Goal: Navigation & Orientation: Find specific page/section

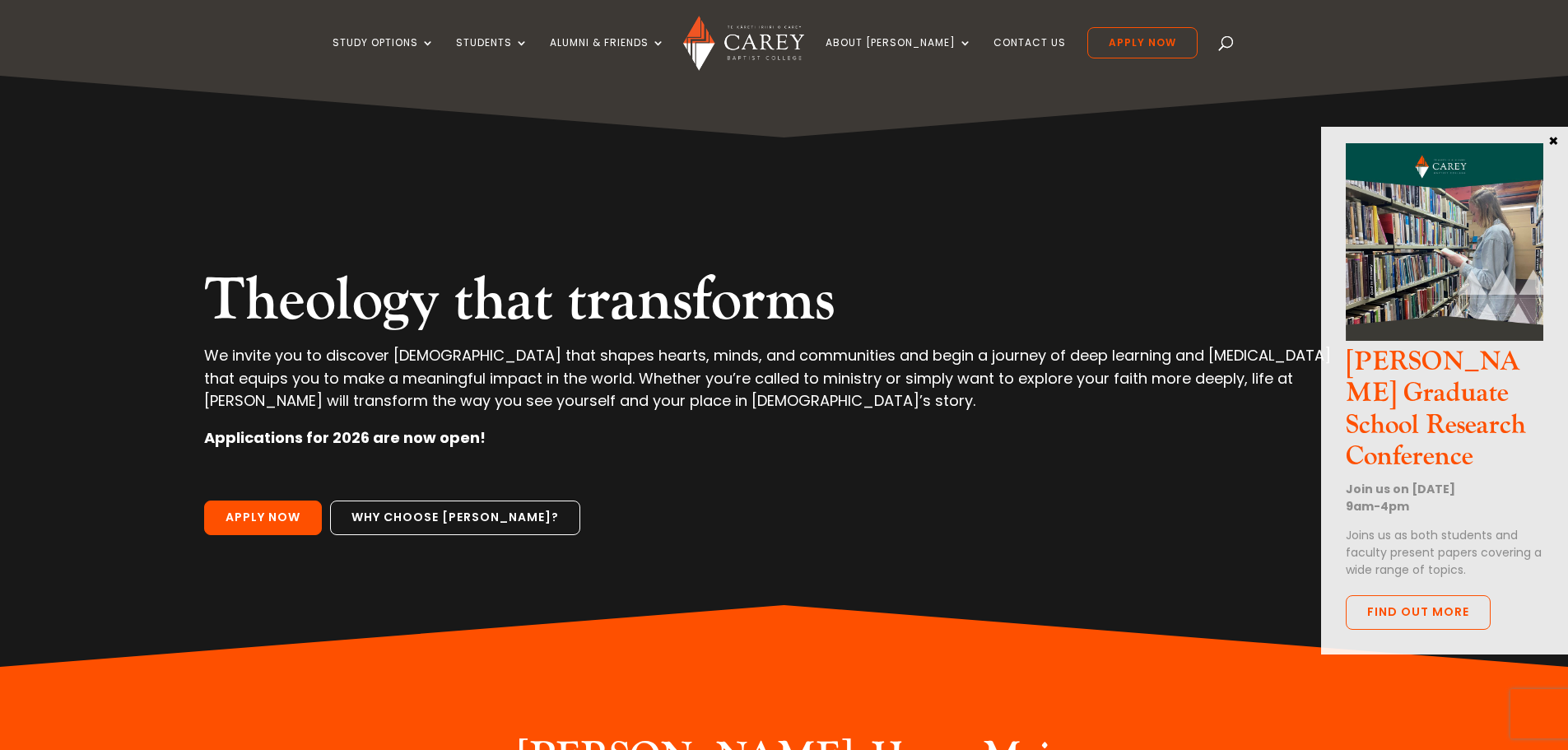
click at [910, 198] on div "Theology that transforms We invite you to discover theology that shapes hearts,…" at bounding box center [784, 371] width 1380 height 591
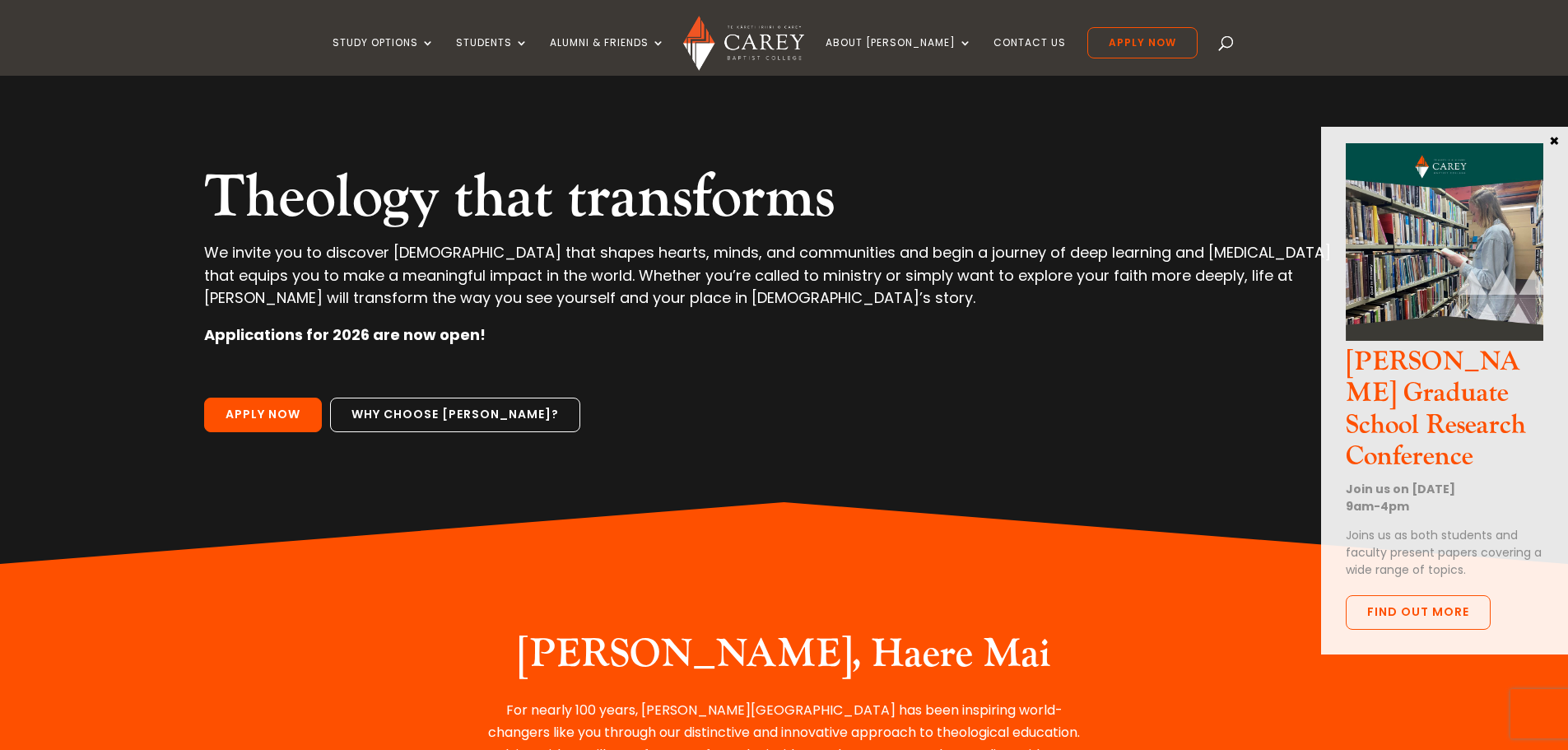
scroll to position [83, 0]
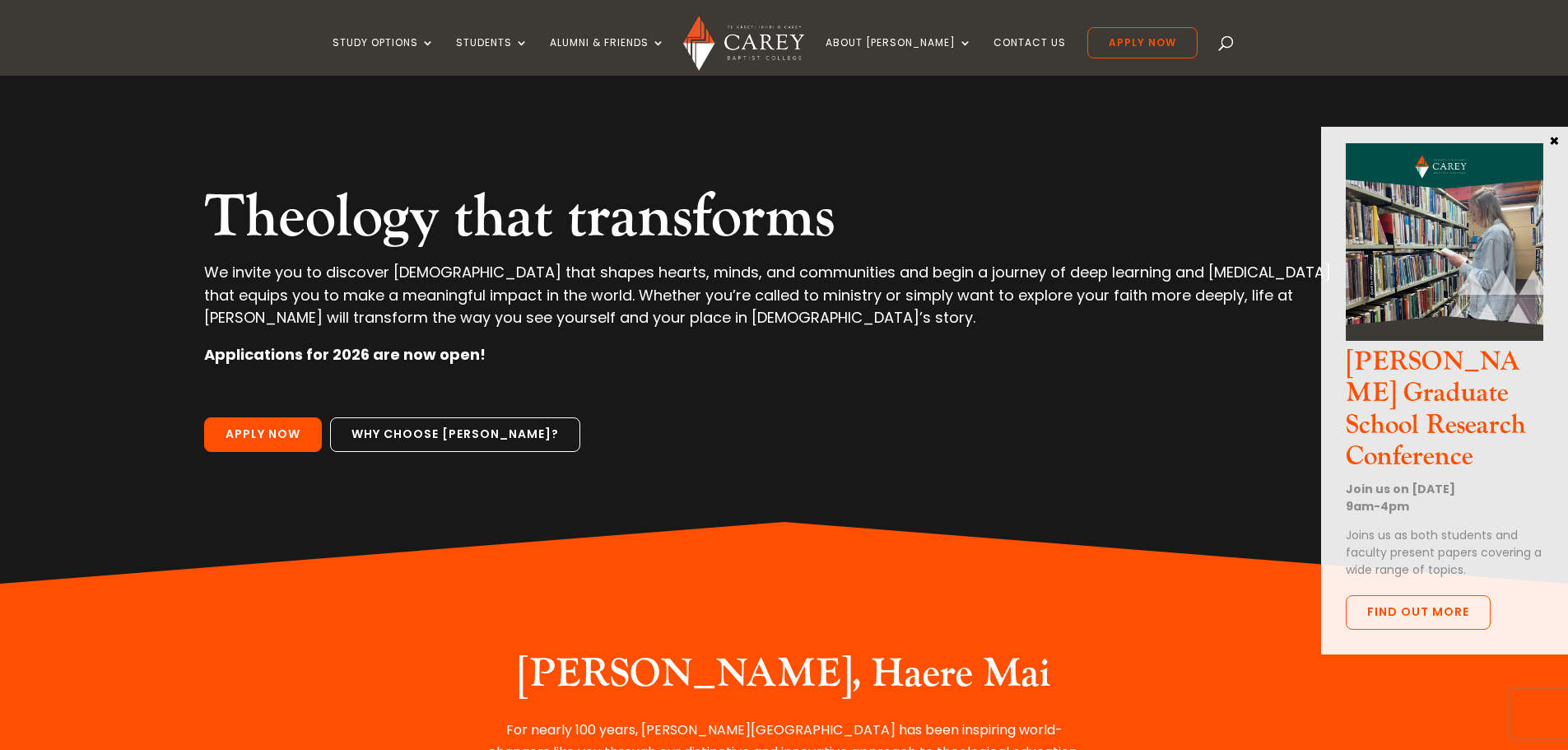
click at [1551, 141] on button "×" at bounding box center [1555, 140] width 17 height 15
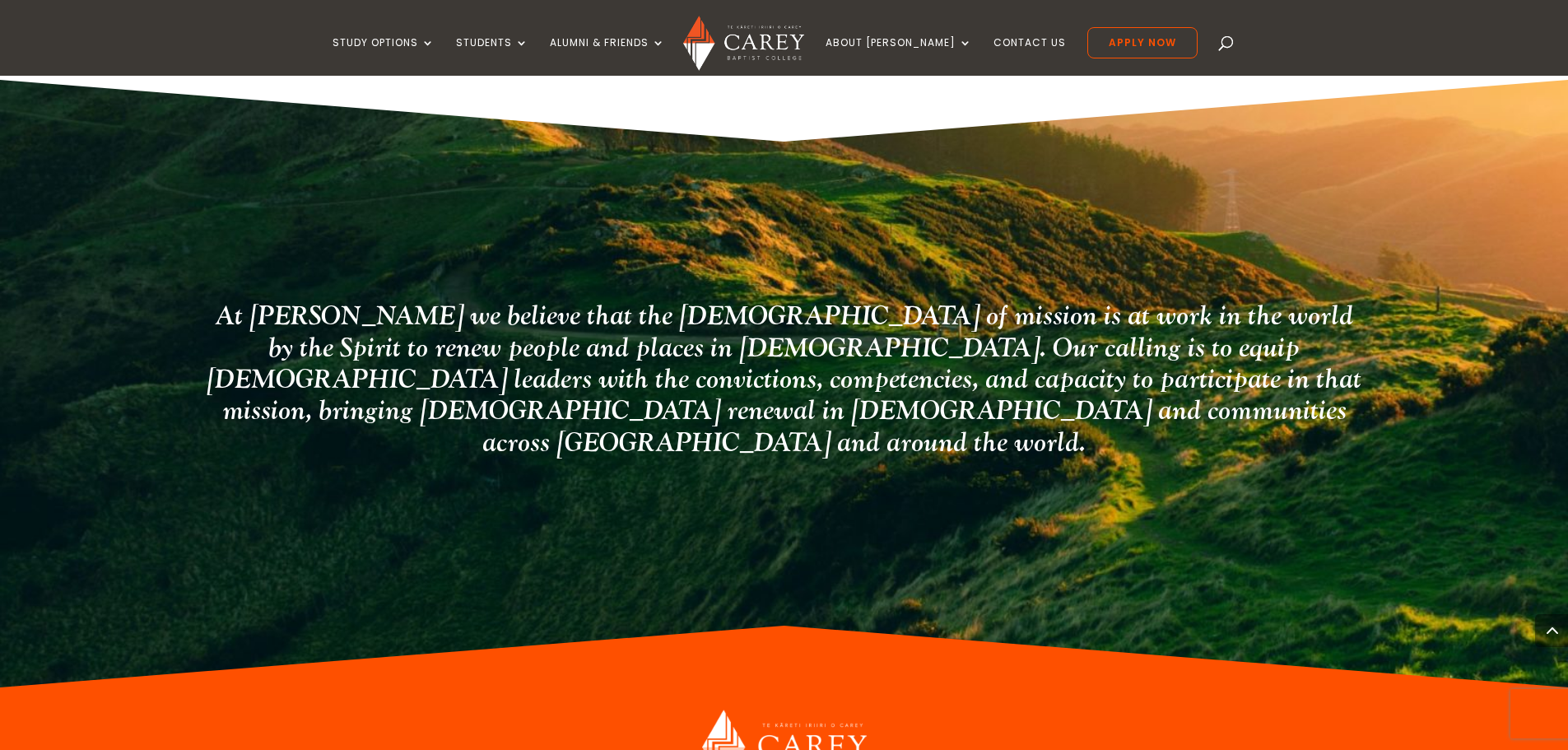
scroll to position [4348, 0]
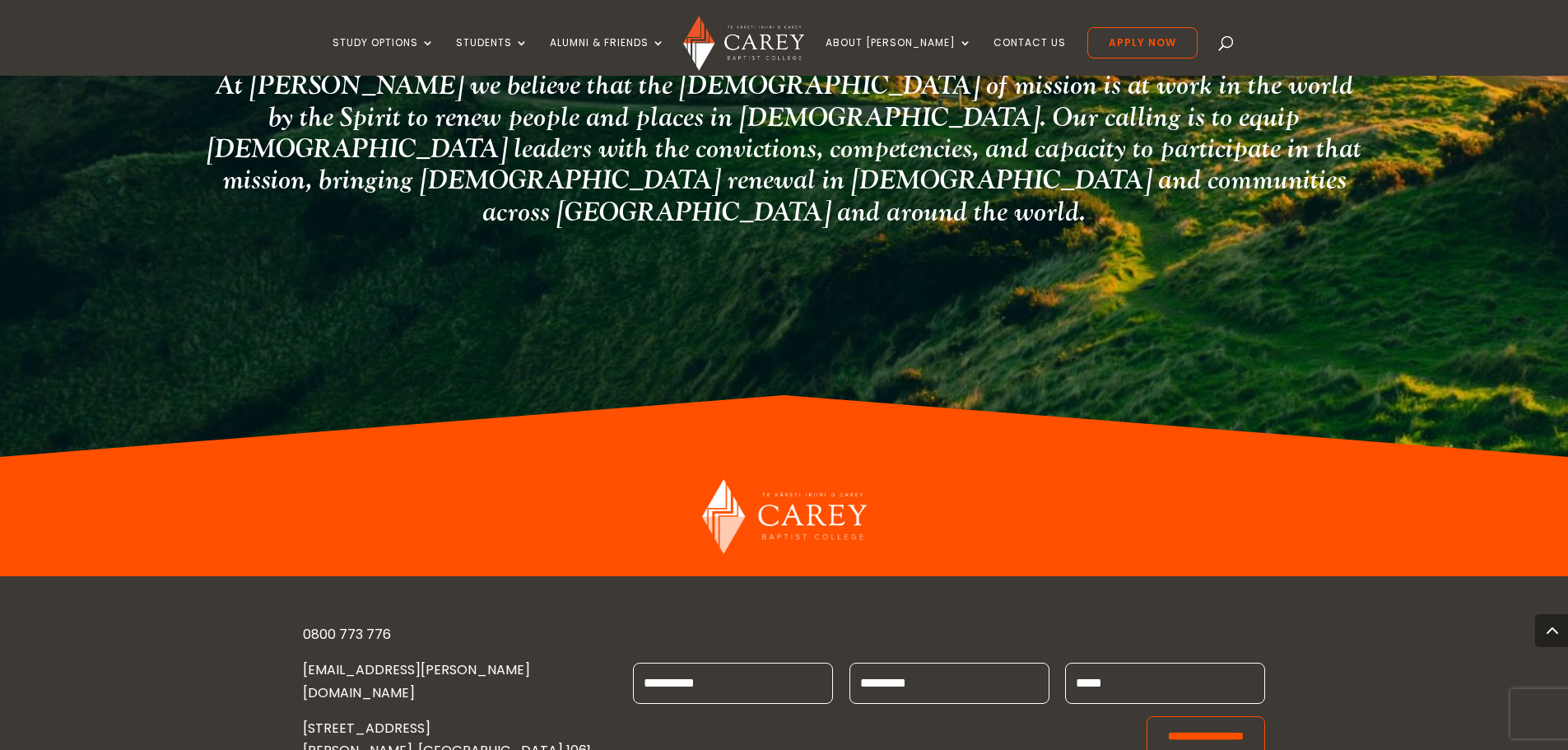
click at [821, 479] on img at bounding box center [784, 516] width 164 height 75
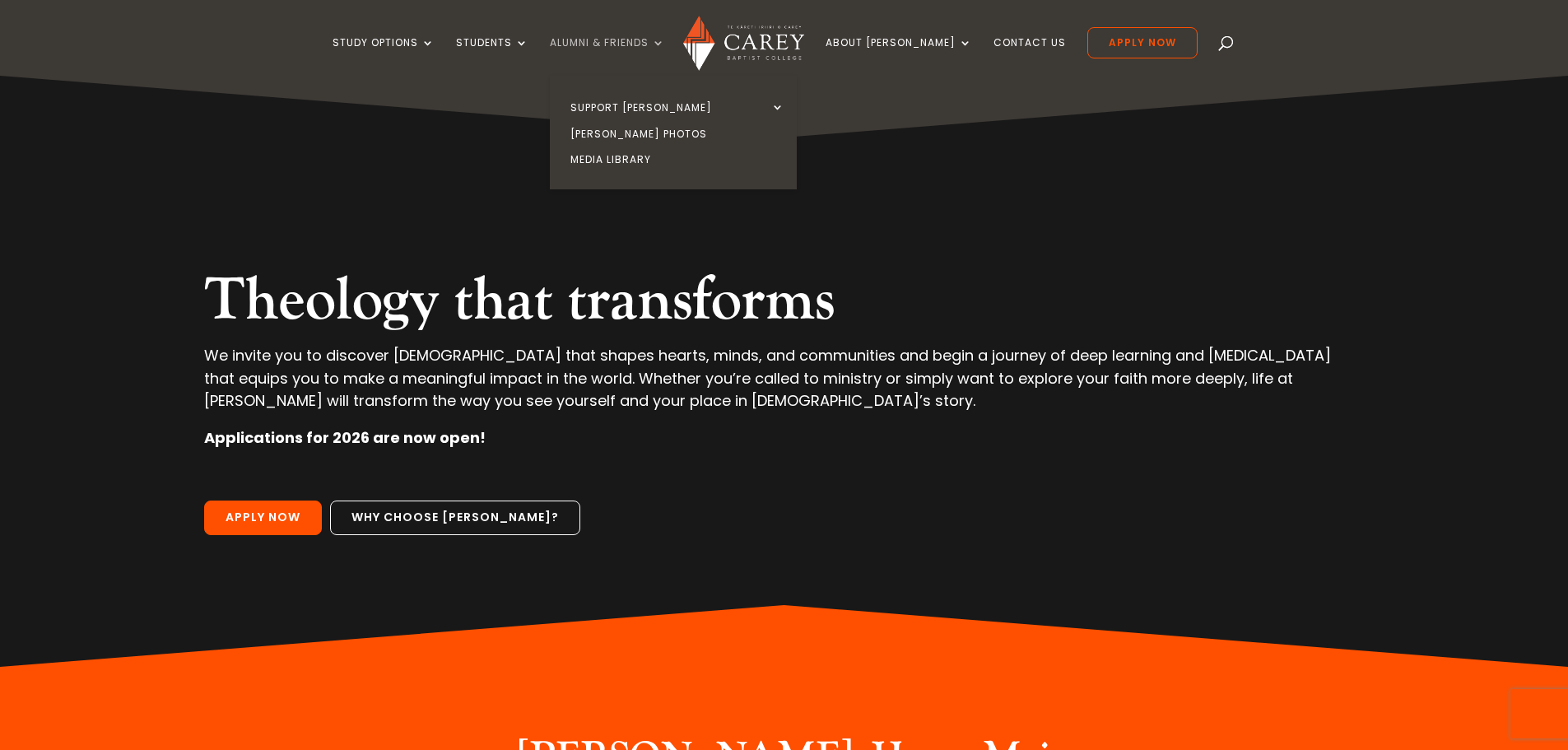
click at [616, 37] on link "Alumni & Friends" at bounding box center [607, 56] width 115 height 38
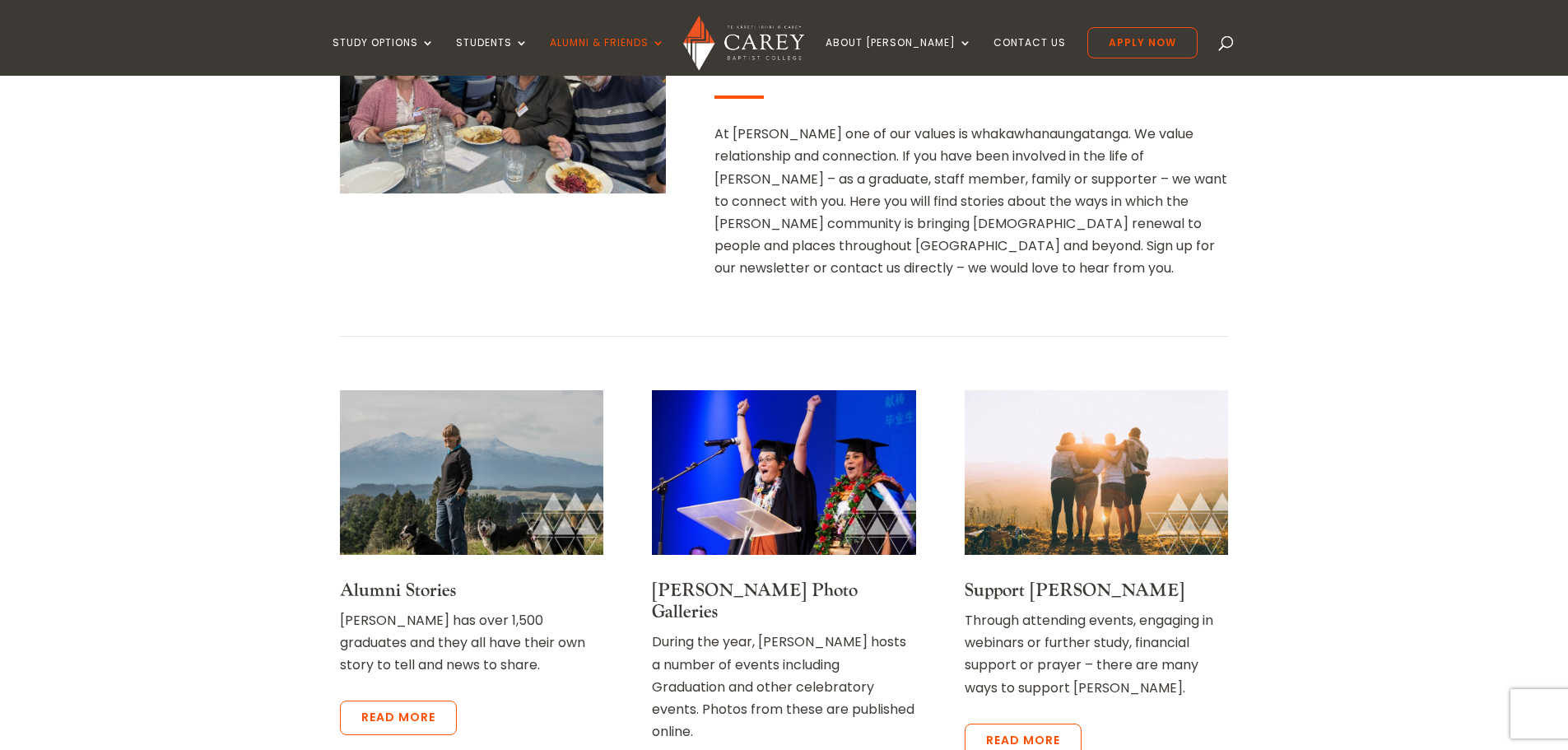
scroll to position [906, 0]
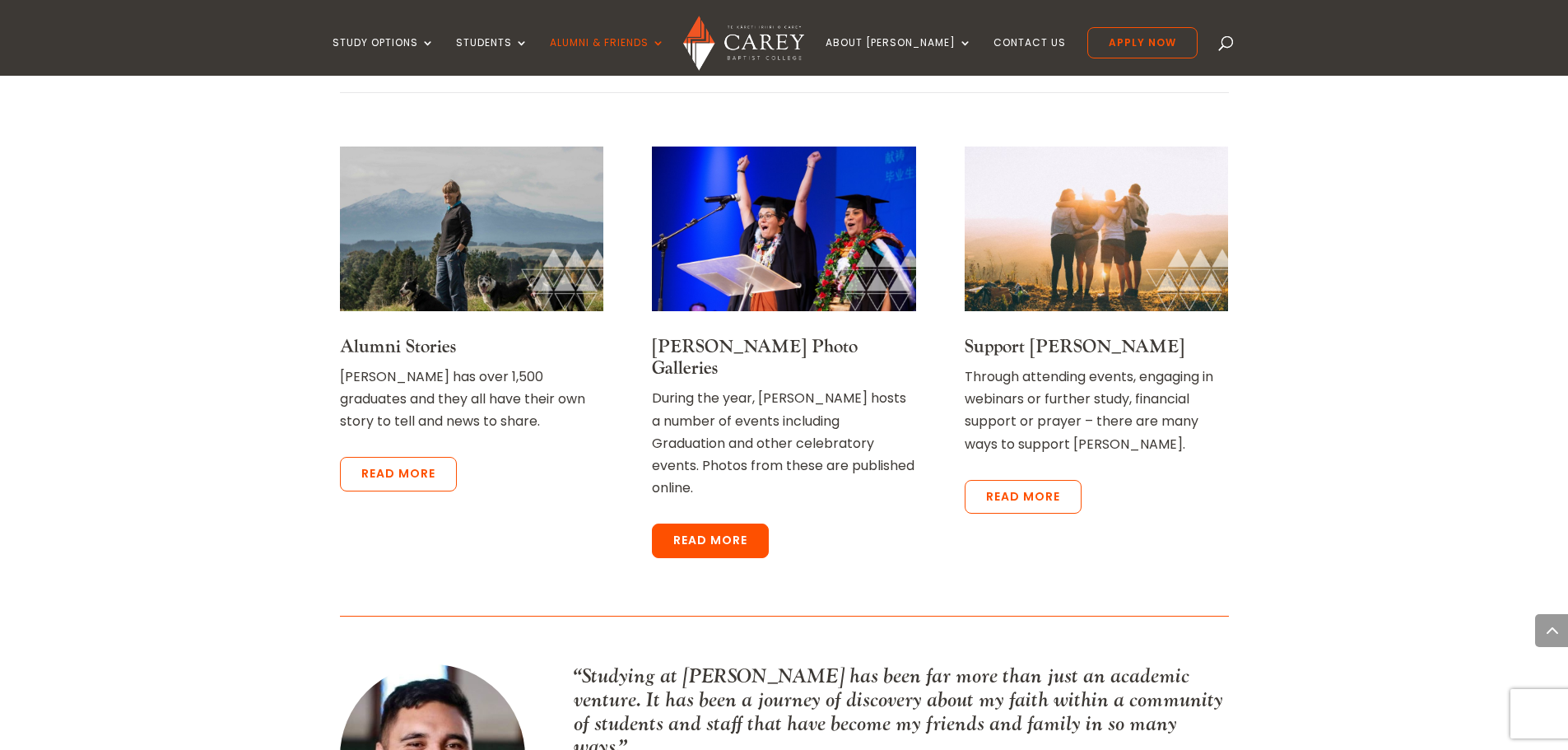
click at [711, 524] on link "Read more" at bounding box center [711, 541] width 117 height 34
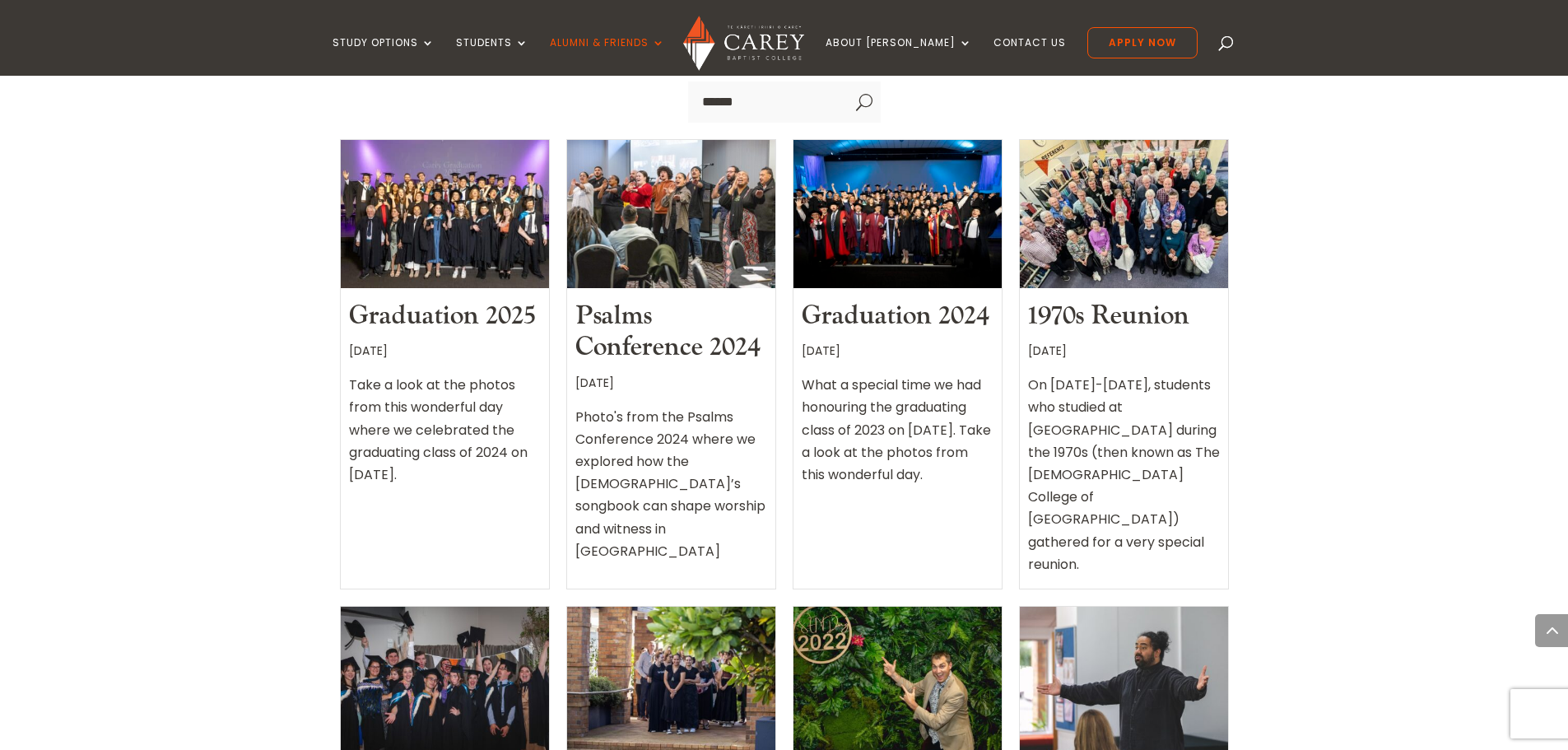
scroll to position [494, 0]
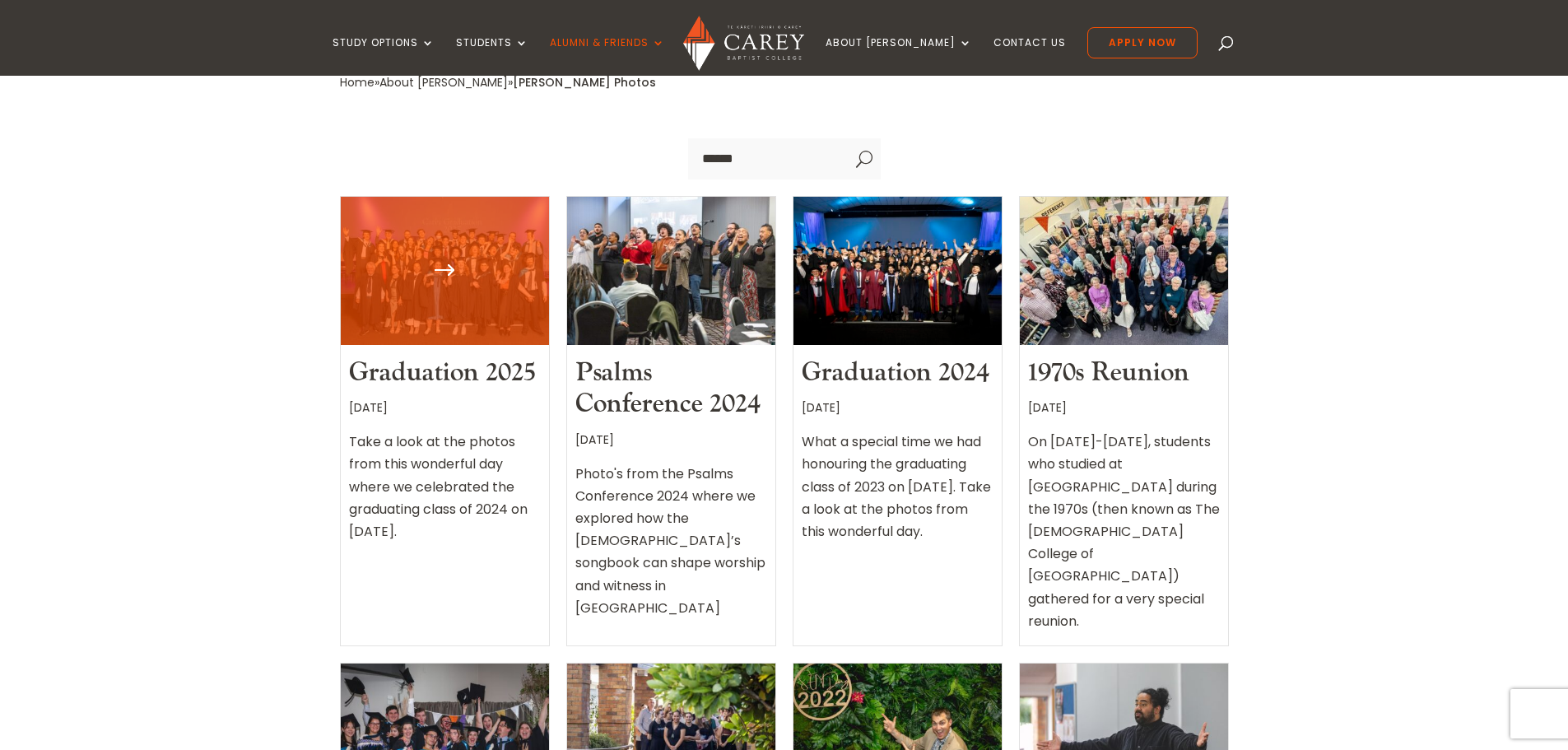
click at [484, 229] on div at bounding box center [445, 271] width 209 height 148
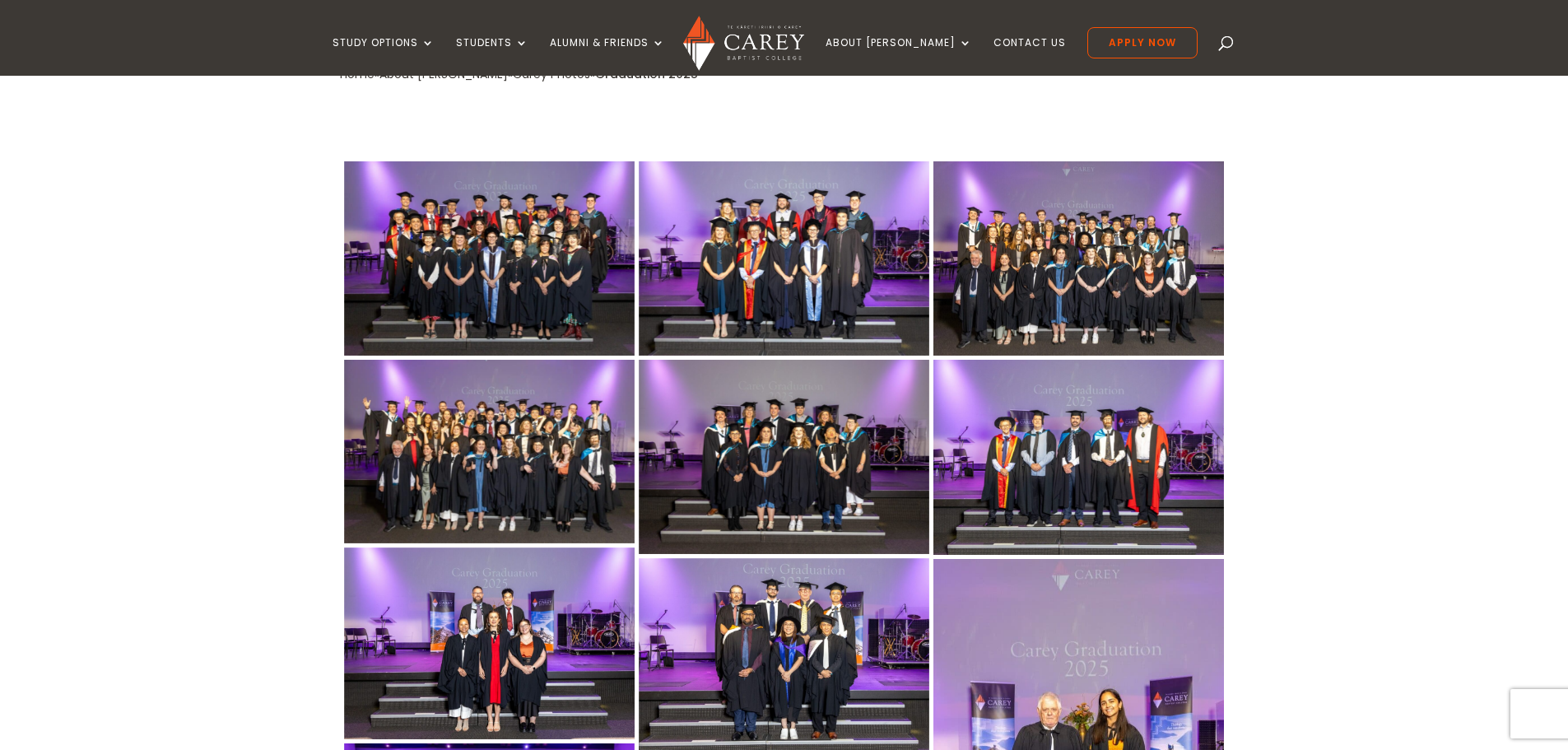
scroll to position [412, 0]
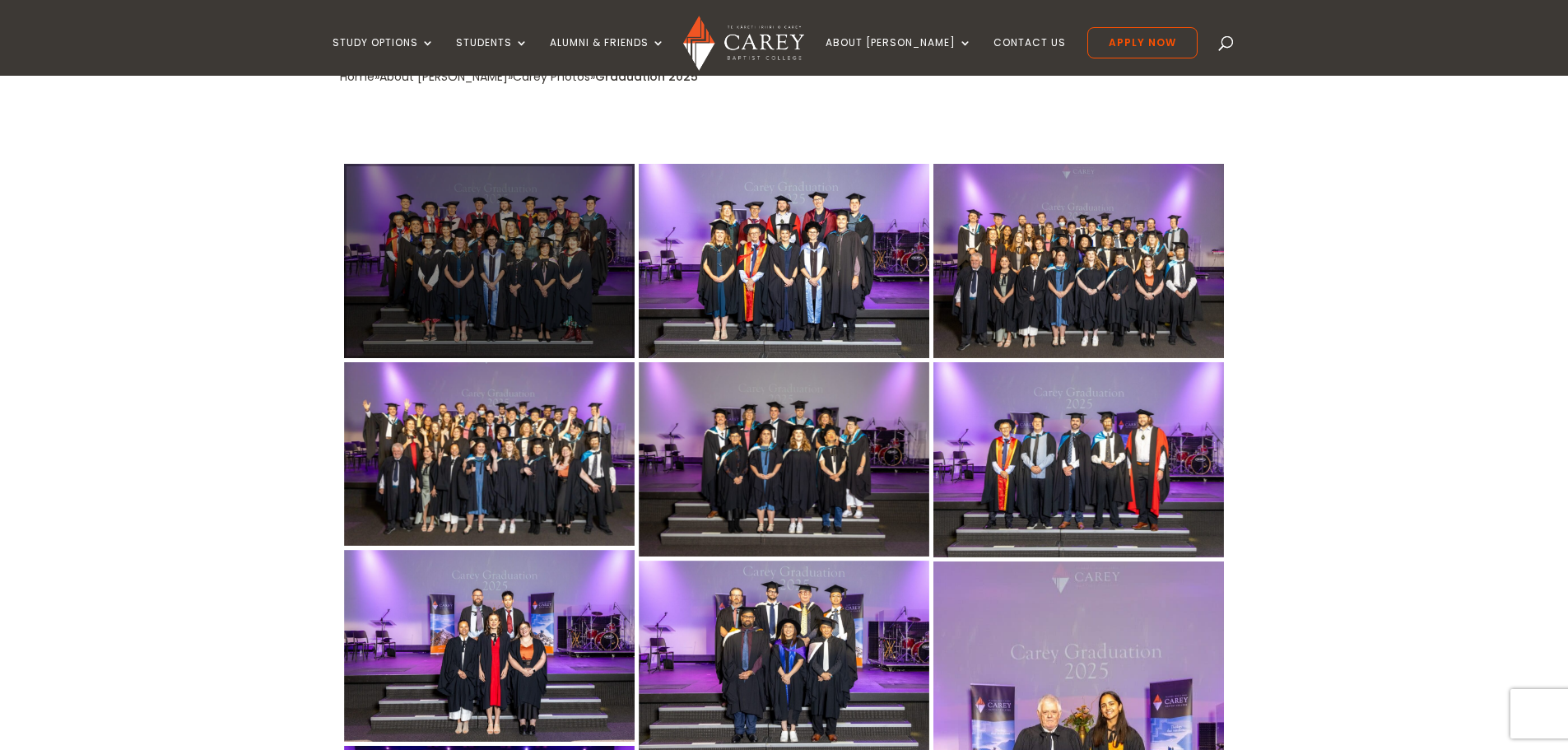
click at [465, 264] on div at bounding box center [490, 260] width 290 height 194
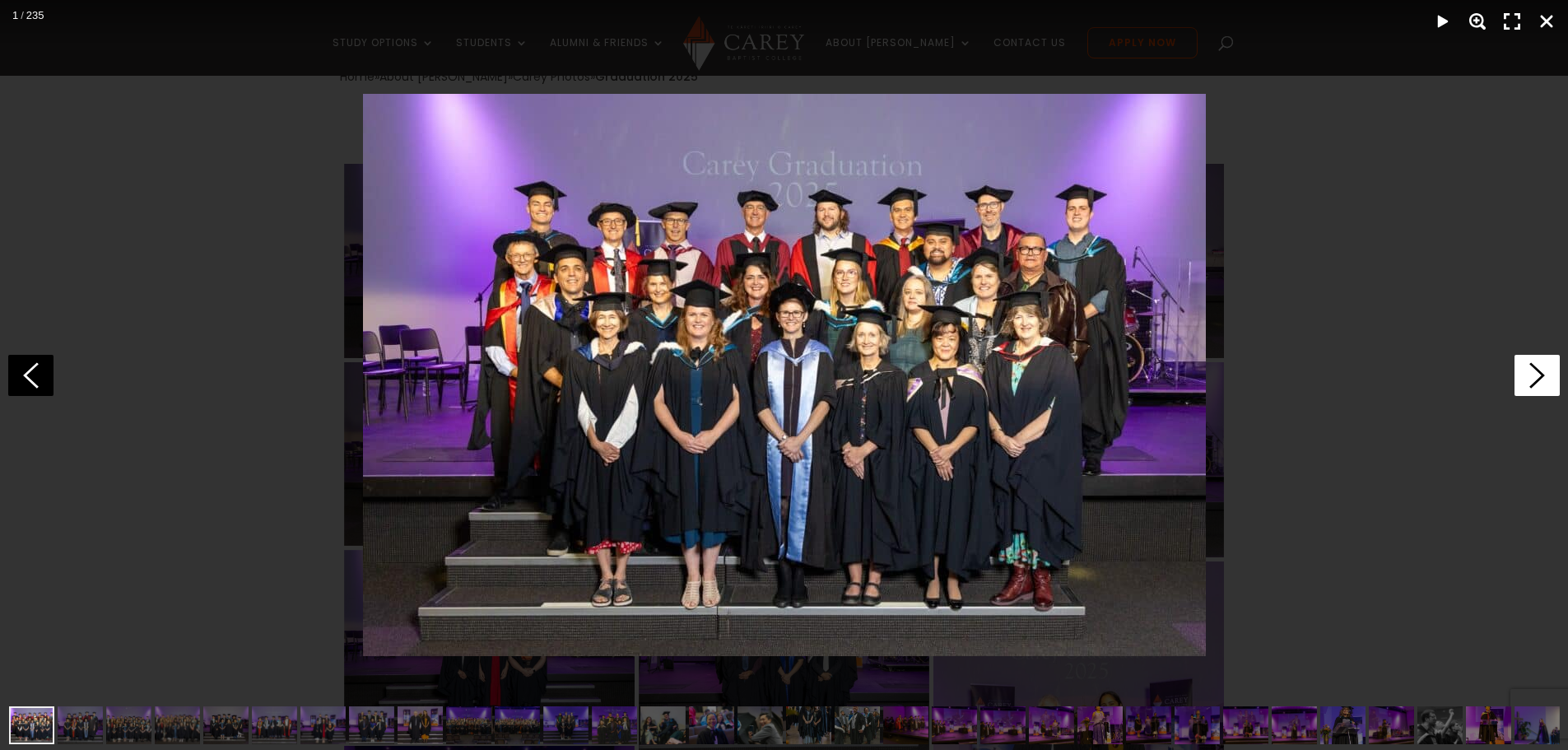
click at [1537, 384] on icon at bounding box center [1537, 375] width 45 height 41
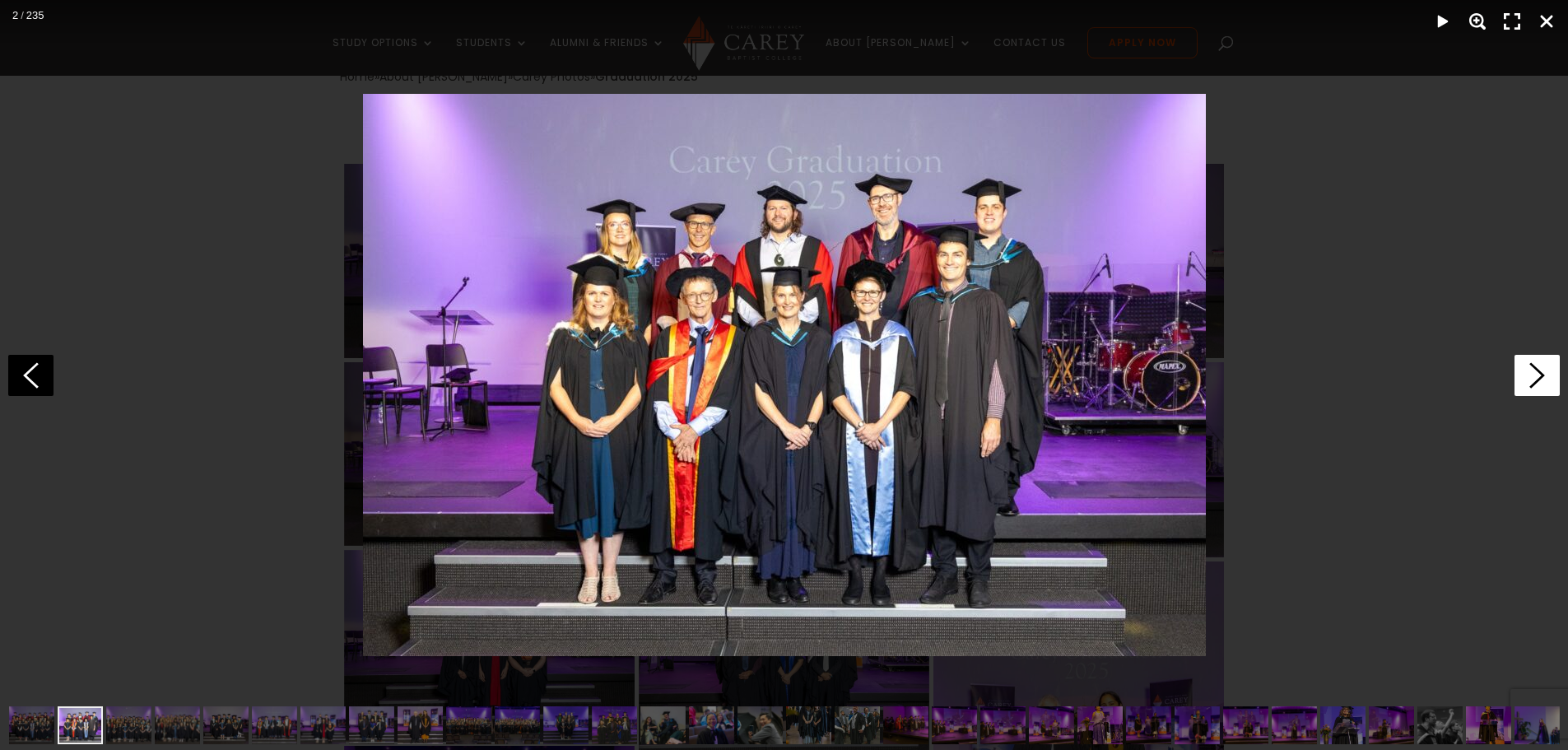
click at [1537, 383] on icon at bounding box center [1537, 375] width 45 height 41
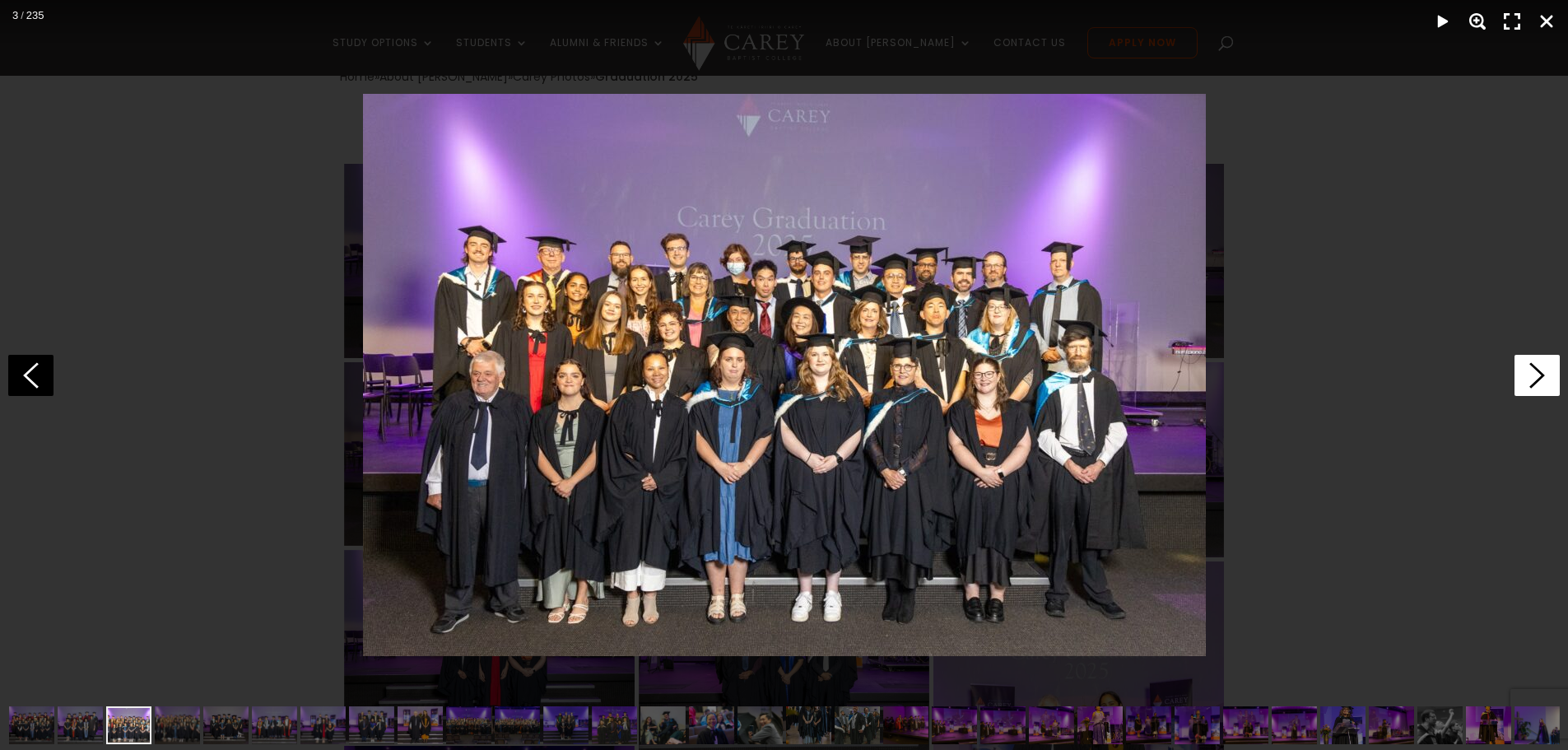
click at [1537, 383] on icon at bounding box center [1537, 375] width 45 height 41
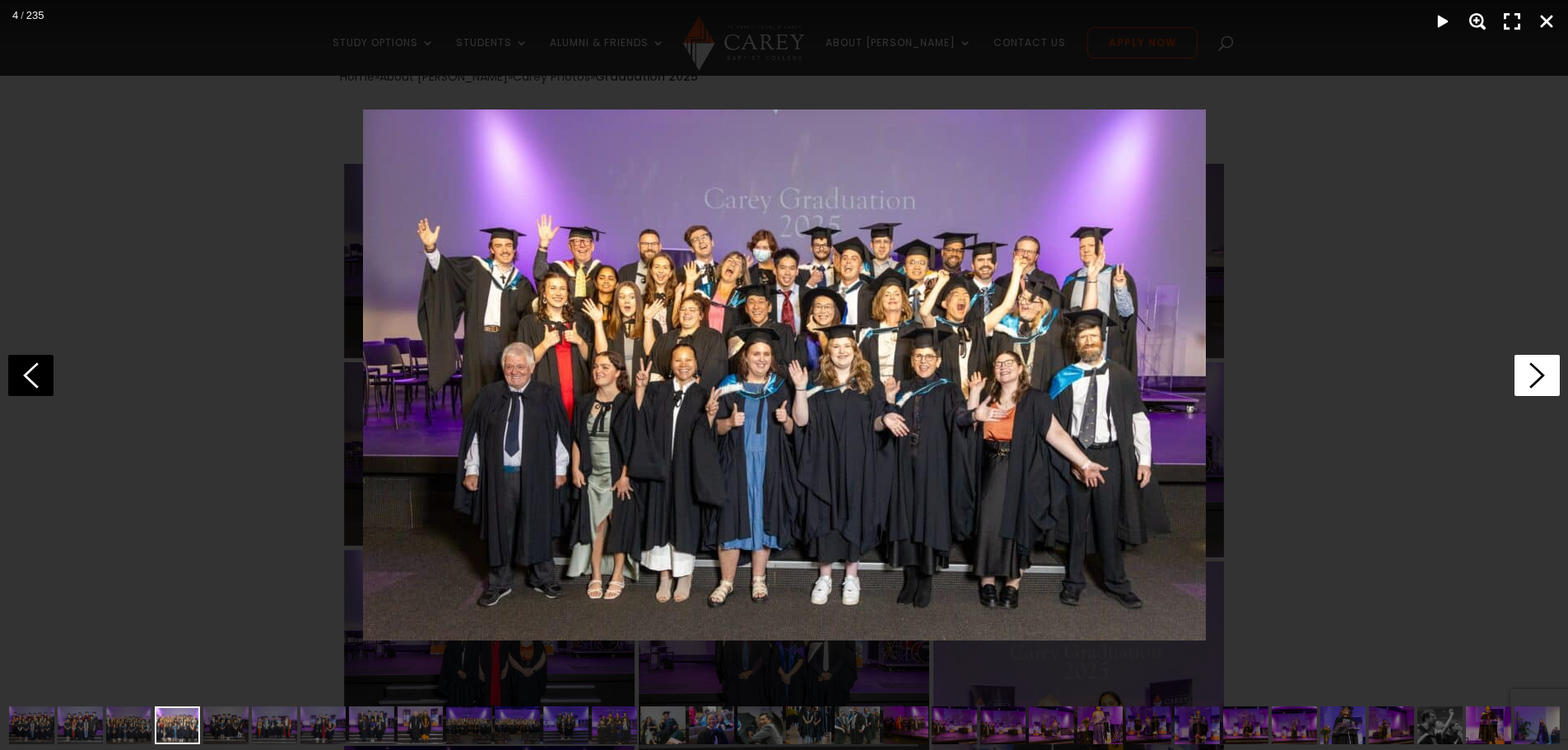
click at [1537, 383] on icon at bounding box center [1537, 375] width 45 height 41
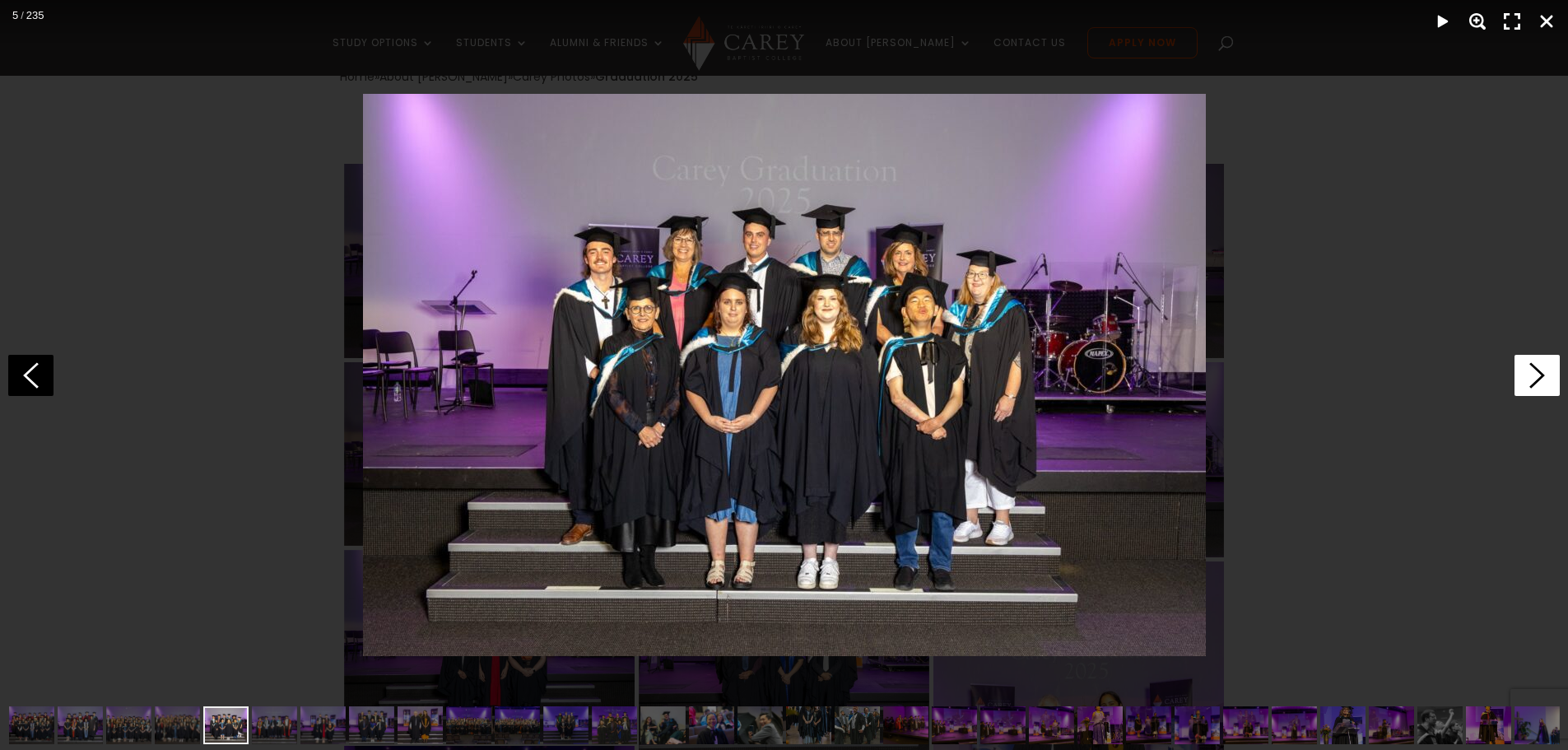
click at [1537, 383] on icon at bounding box center [1537, 375] width 45 height 41
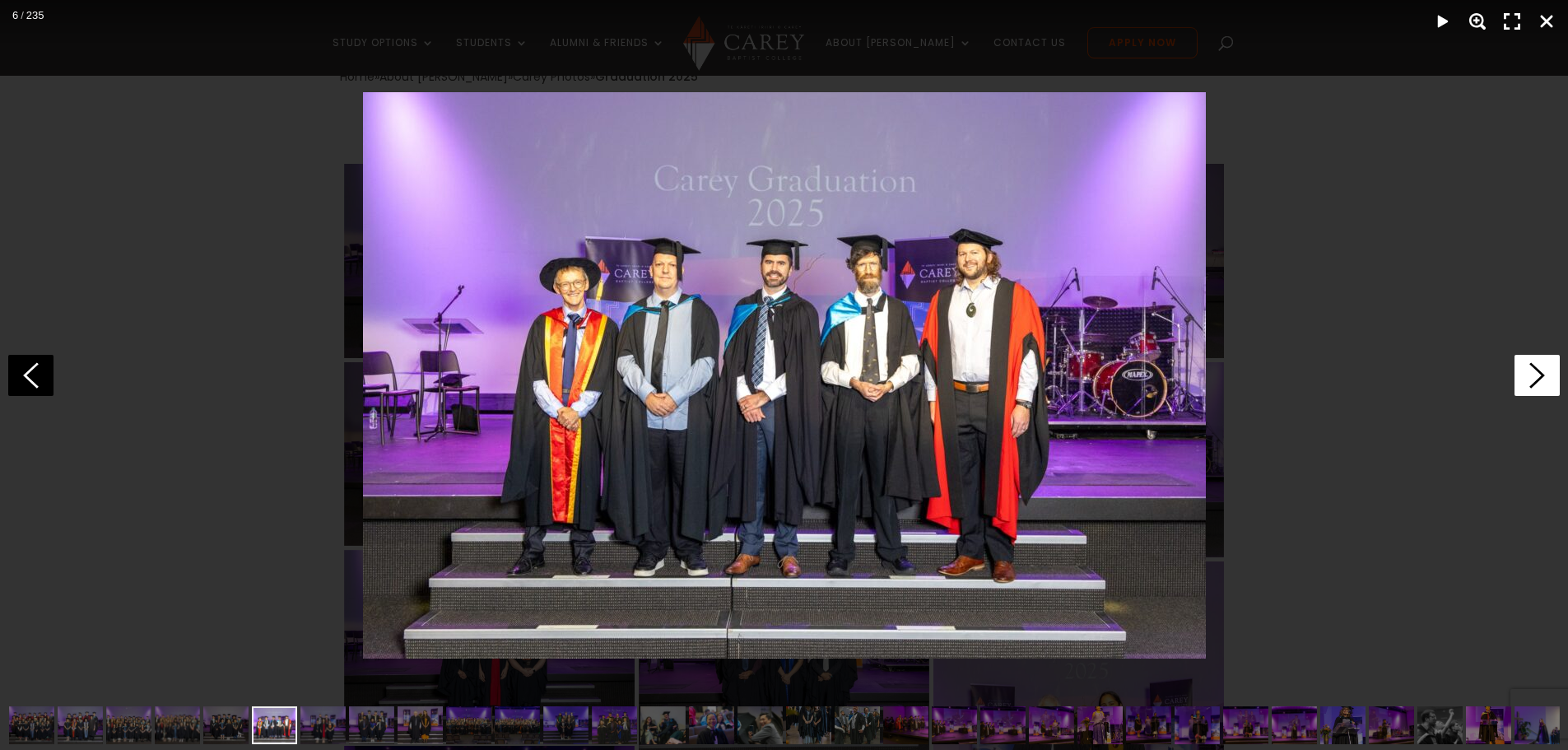
click at [1537, 383] on icon at bounding box center [1537, 375] width 45 height 41
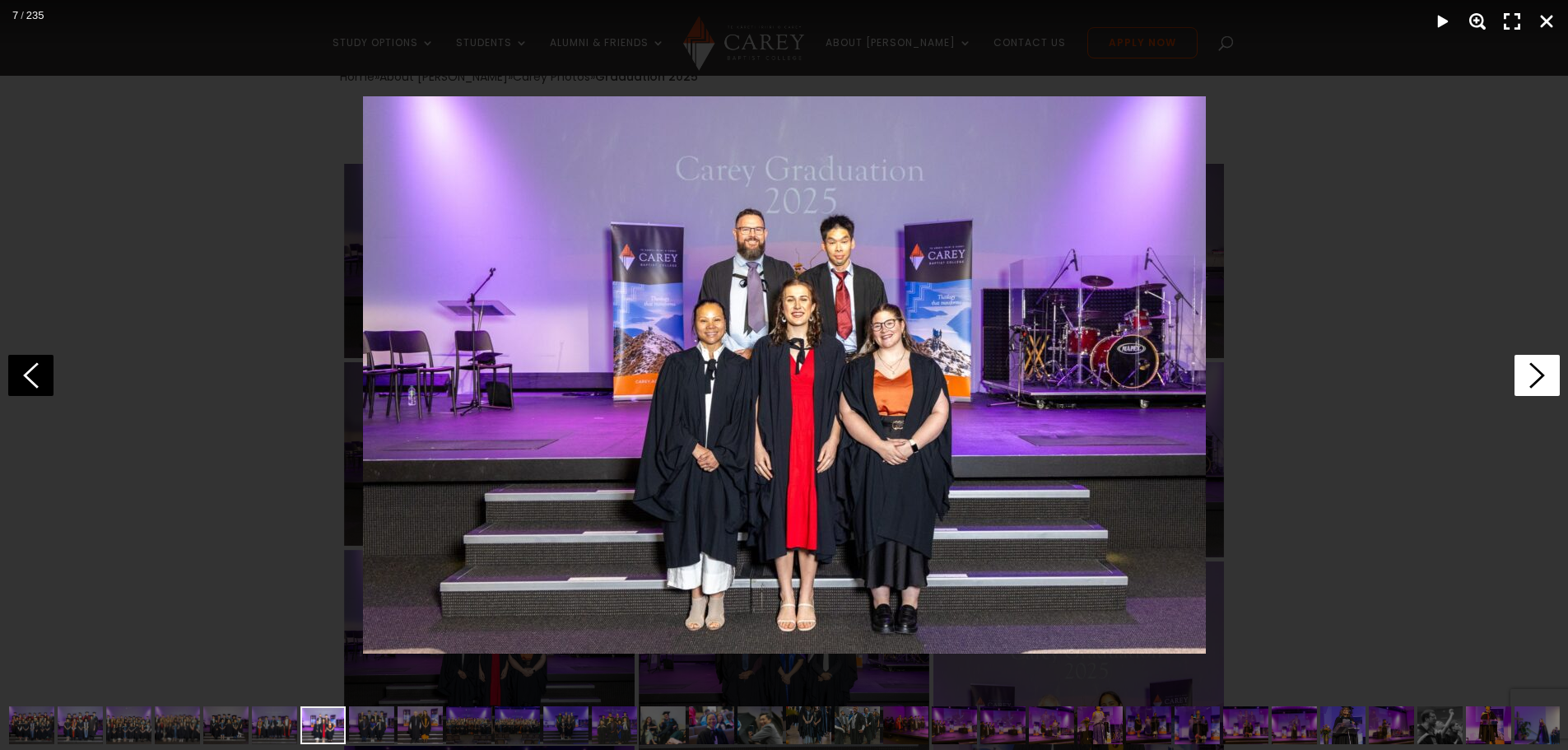
click at [1537, 383] on icon at bounding box center [1537, 375] width 45 height 41
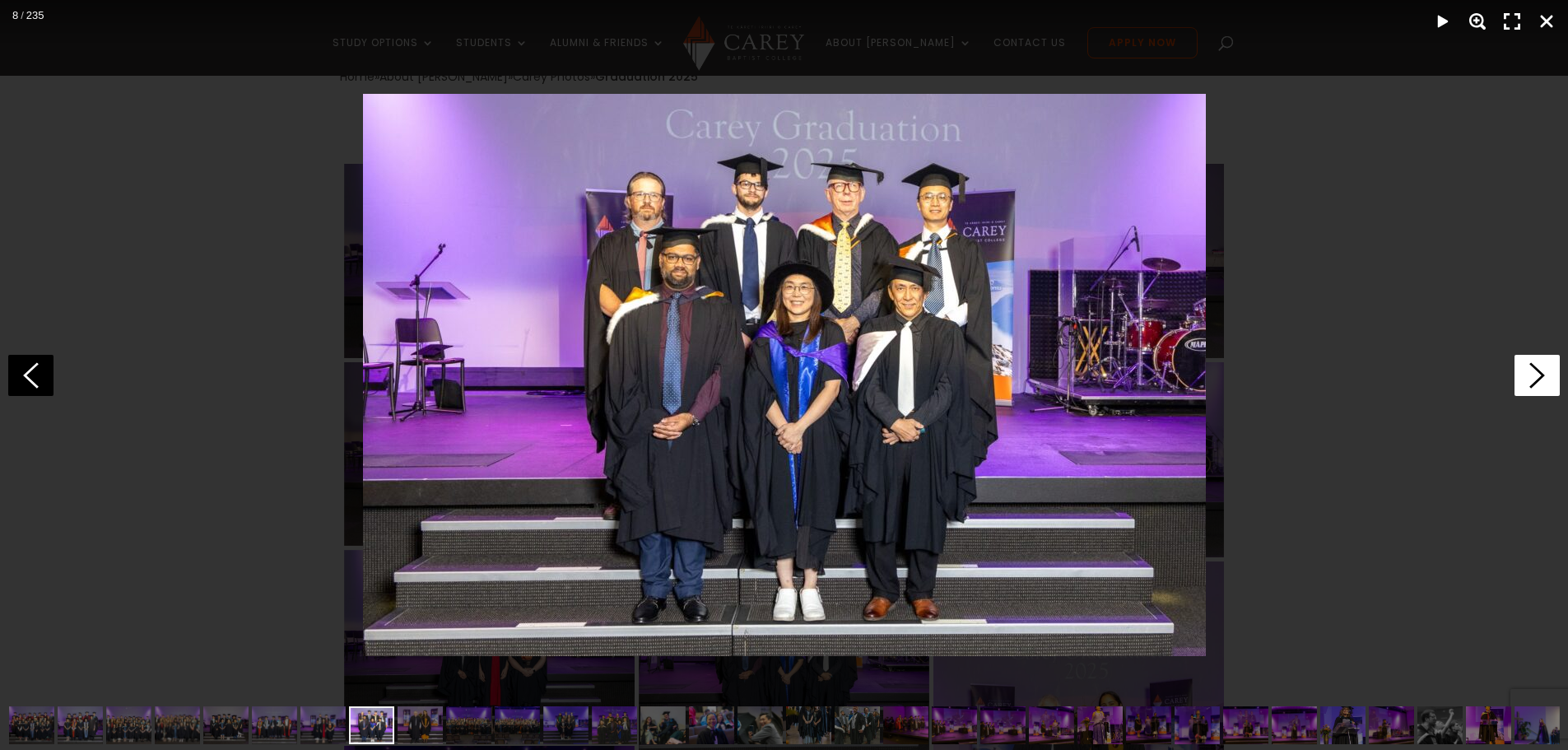
click at [1537, 383] on icon at bounding box center [1537, 375] width 45 height 41
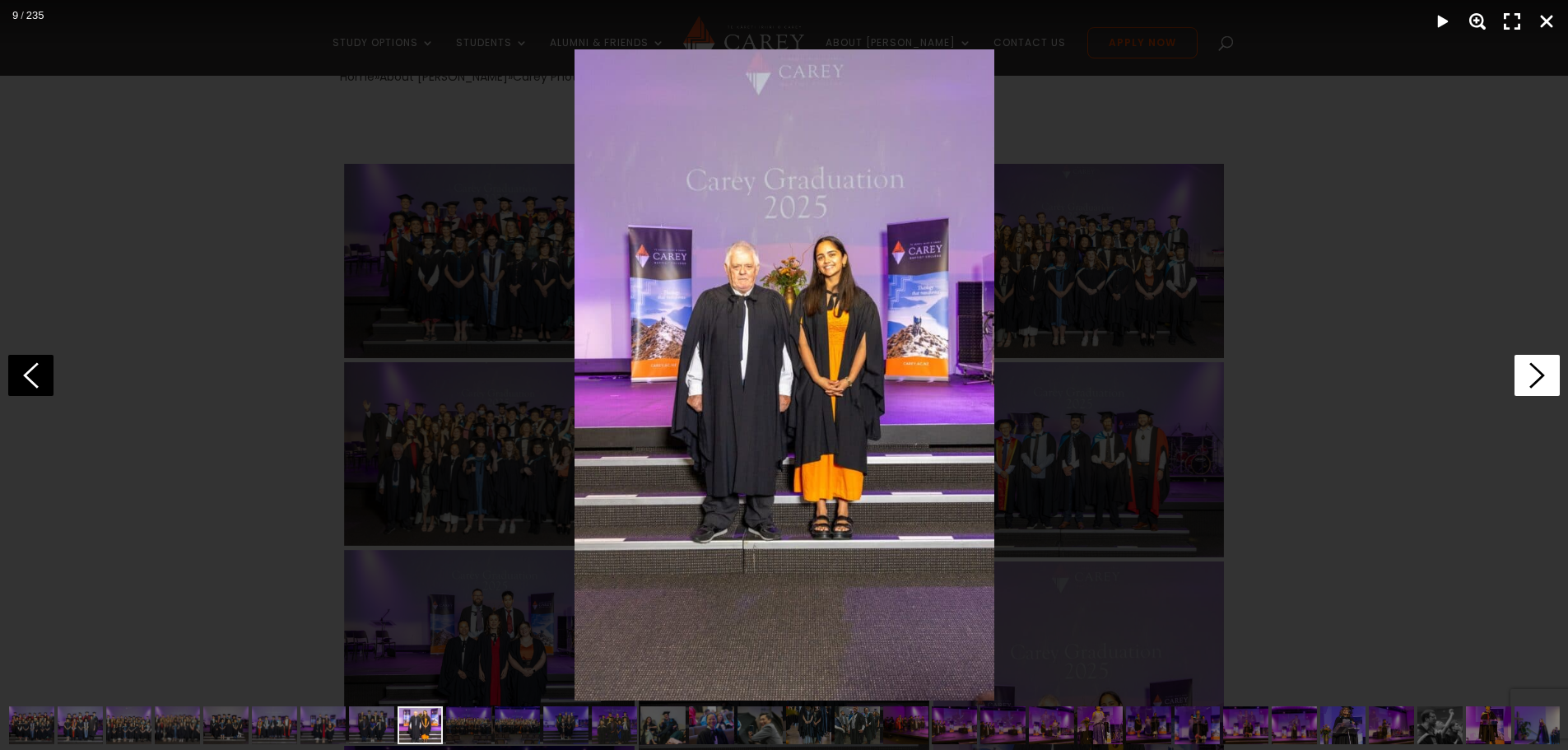
click at [1537, 383] on icon at bounding box center [1537, 375] width 45 height 41
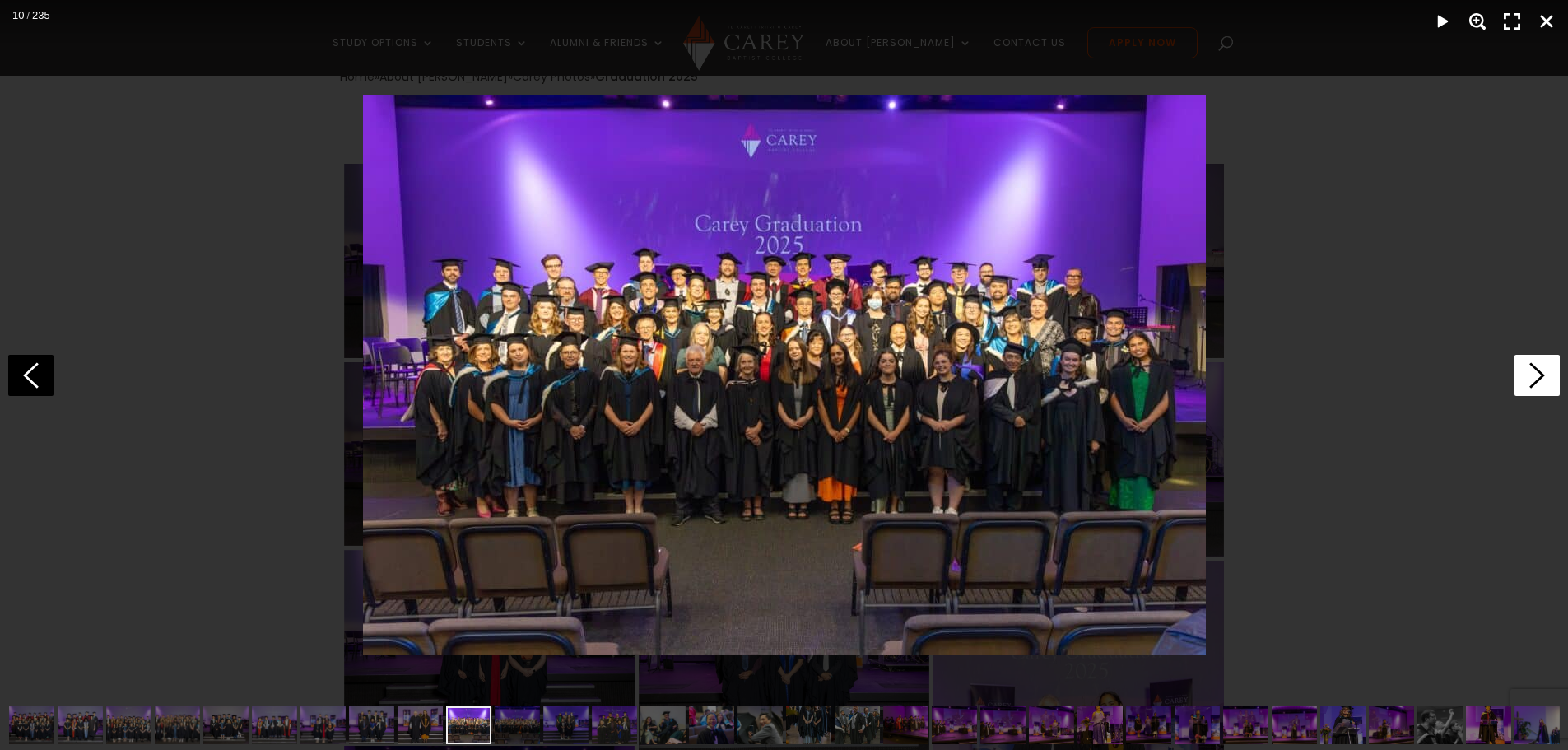
click at [1537, 383] on icon at bounding box center [1537, 375] width 45 height 41
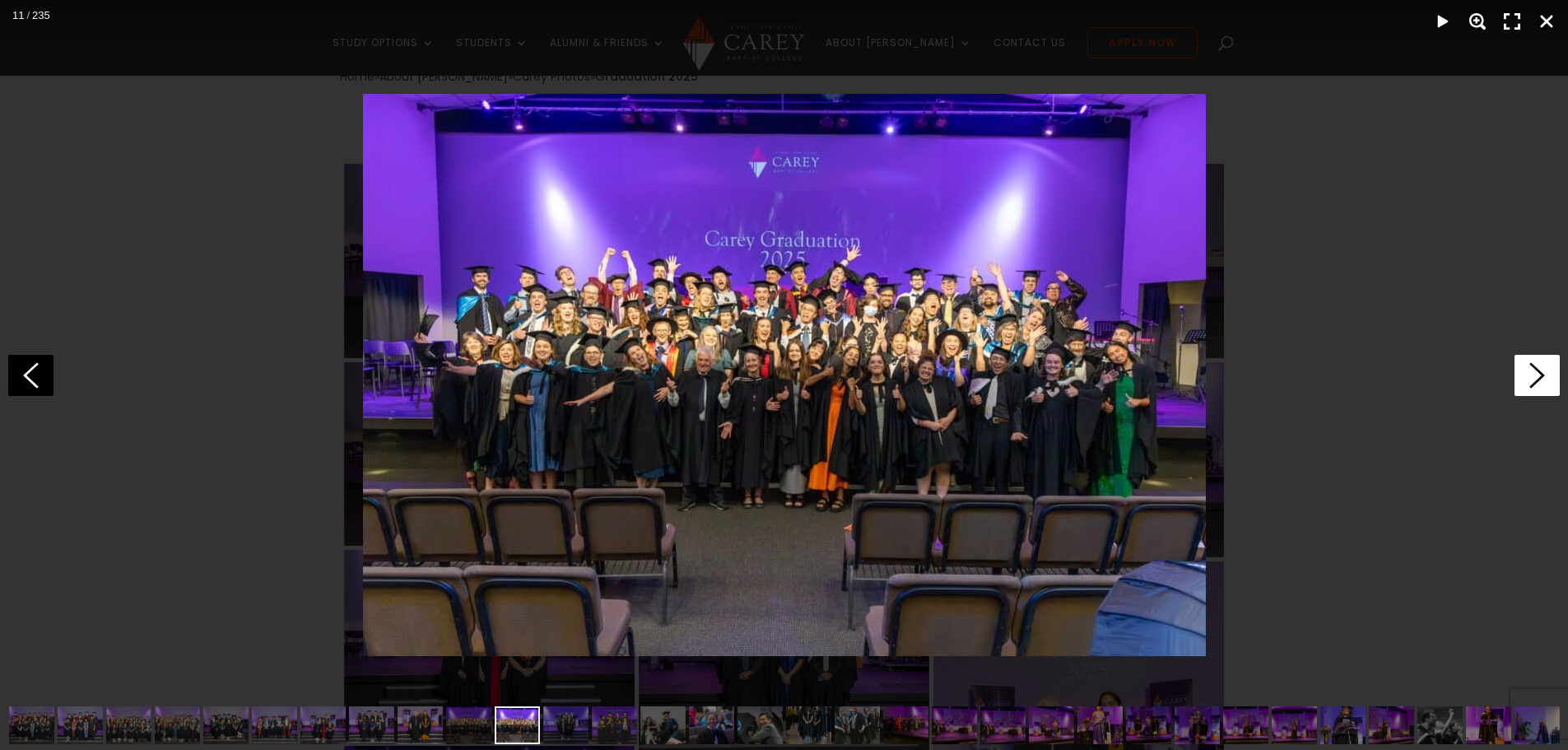
click at [1537, 383] on icon at bounding box center [1537, 375] width 45 height 41
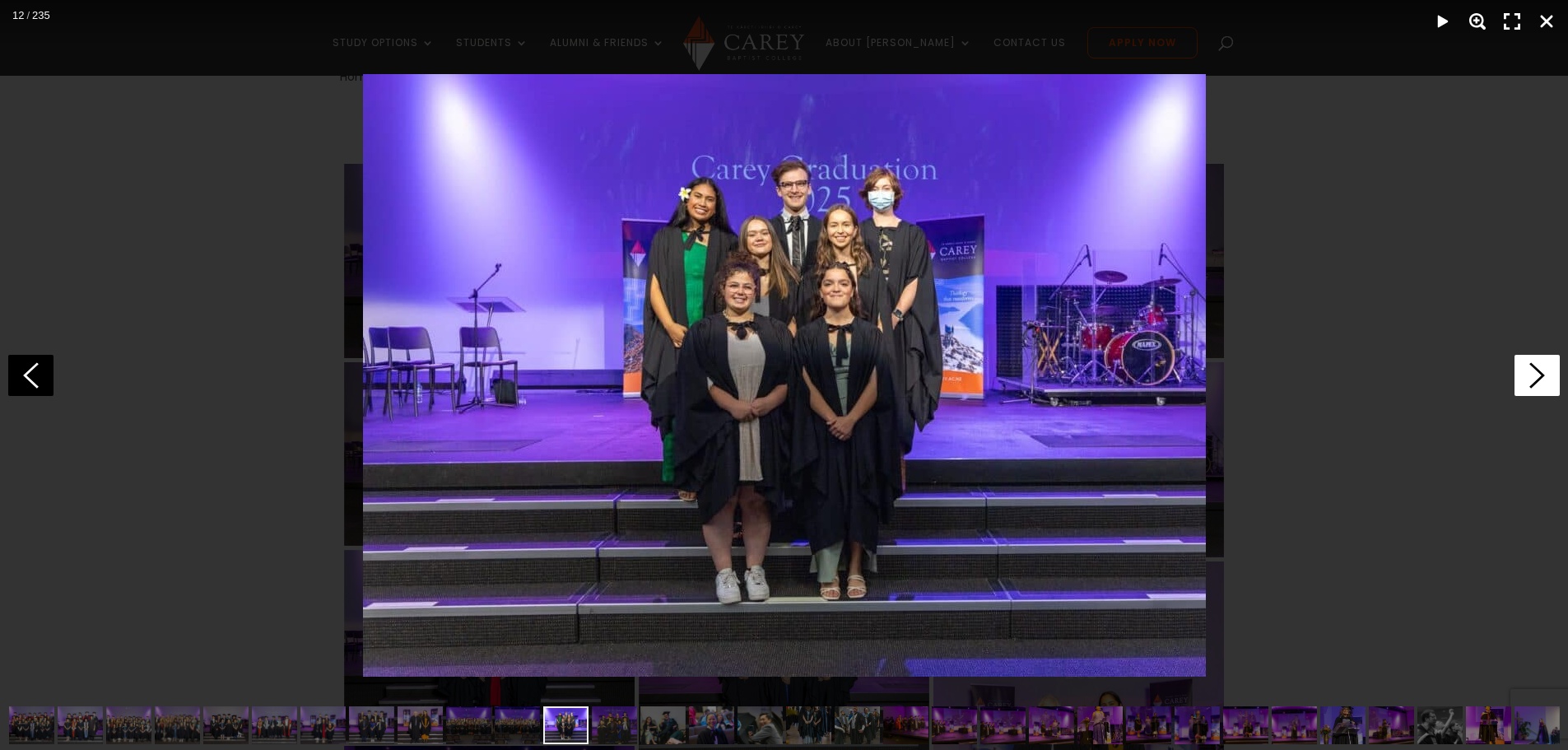
click at [1537, 383] on icon at bounding box center [1537, 375] width 45 height 41
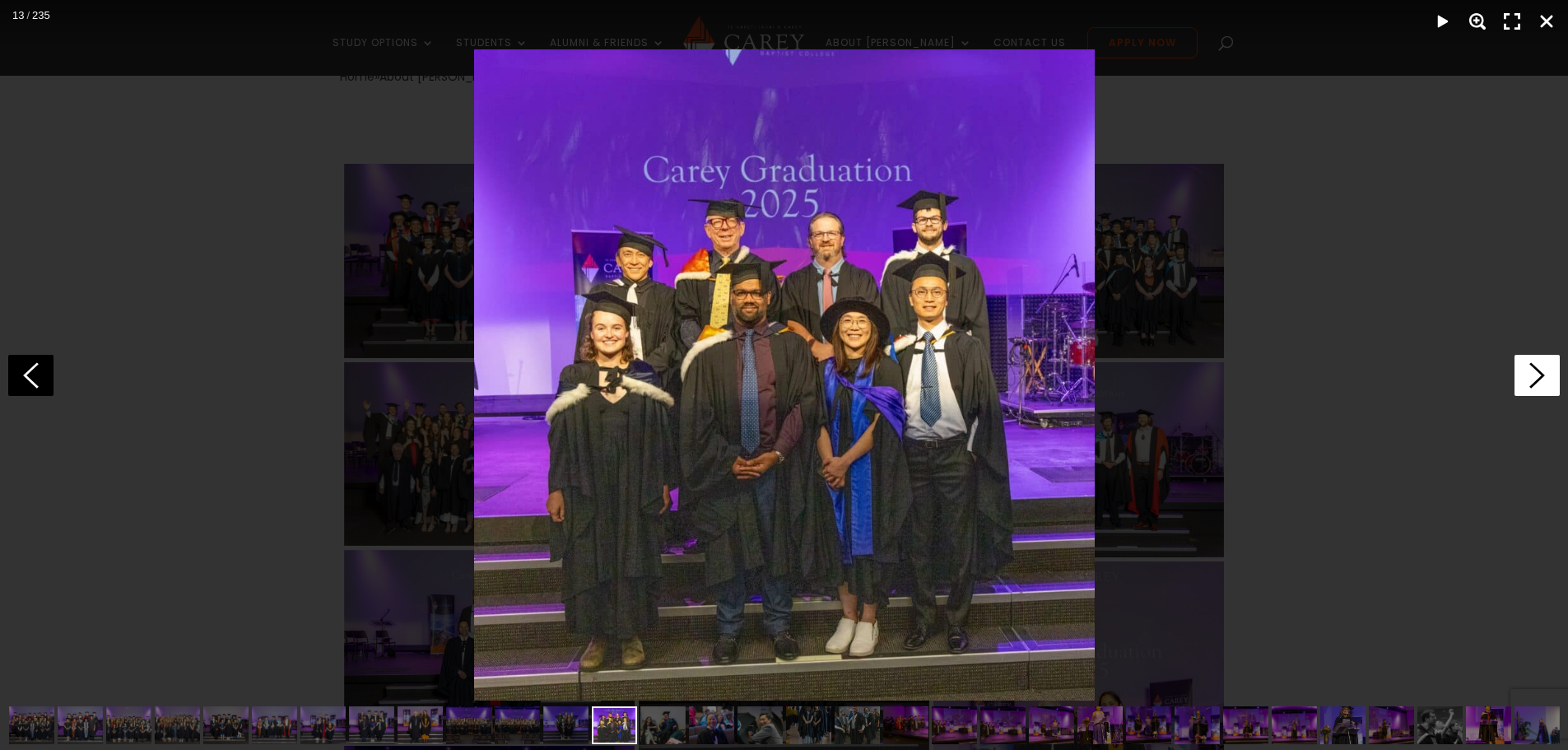
click at [1542, 377] on polygon at bounding box center [1537, 375] width 16 height 26
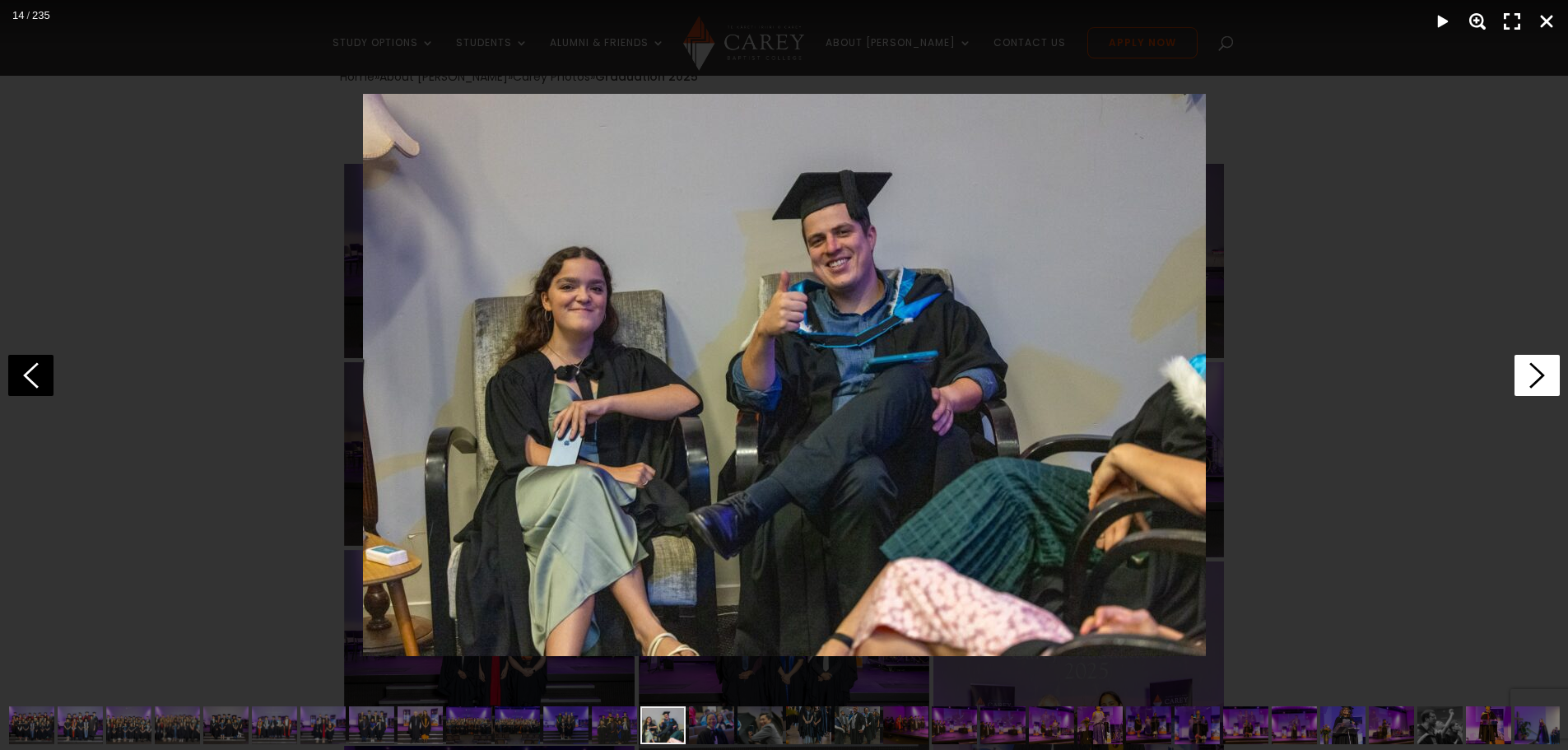
click at [1540, 377] on polygon at bounding box center [1537, 375] width 16 height 26
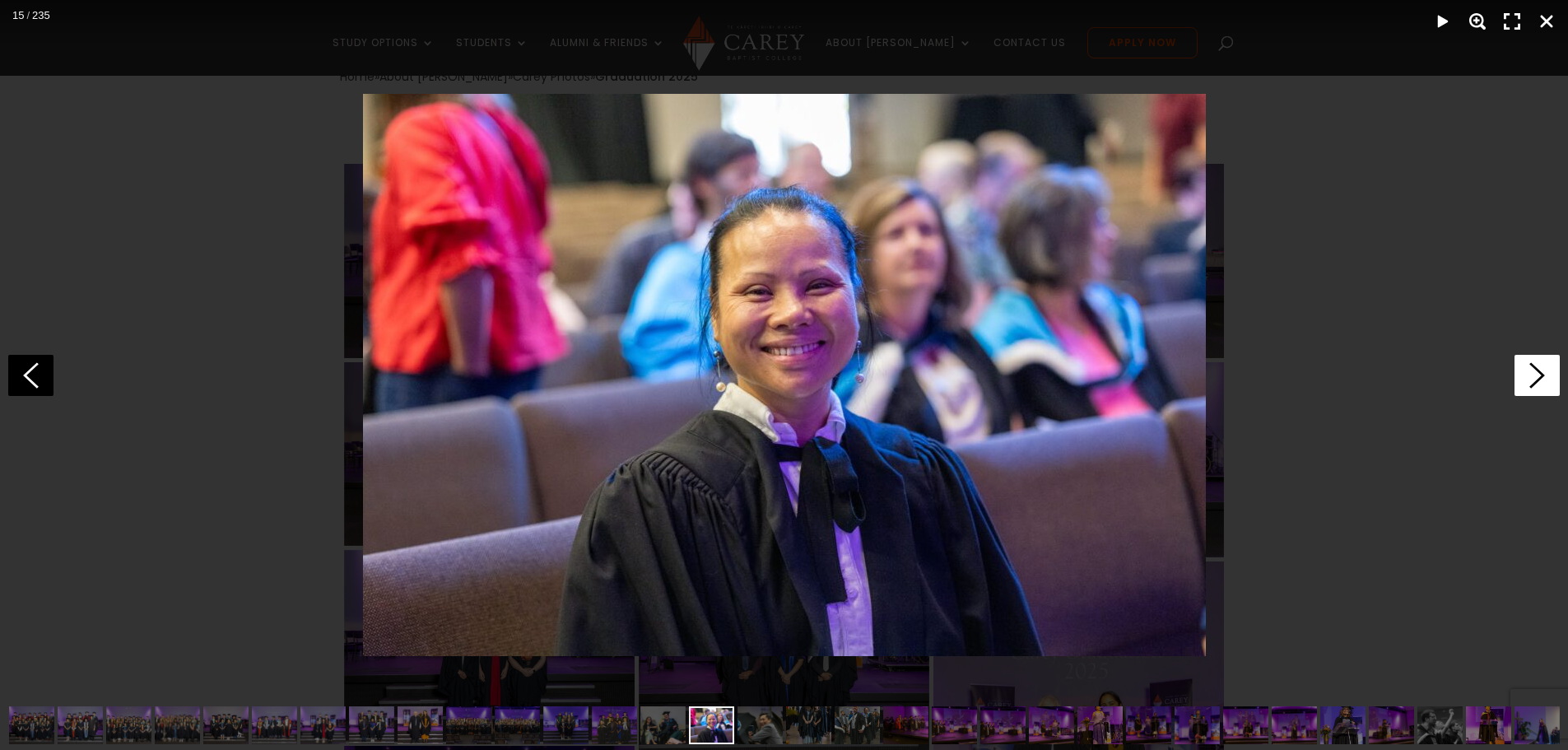
click at [1540, 377] on polygon at bounding box center [1537, 375] width 16 height 26
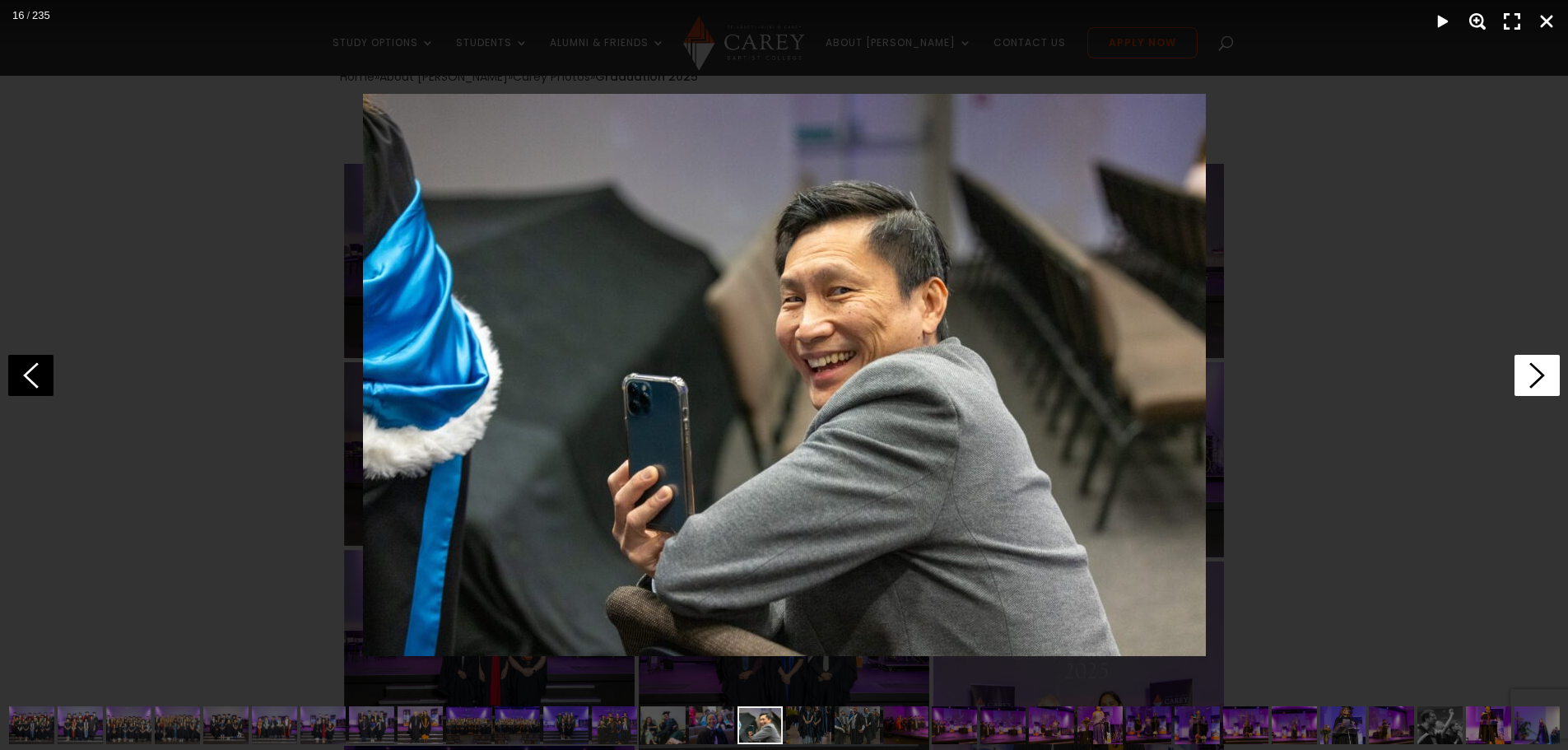
click at [1540, 377] on polygon at bounding box center [1537, 375] width 16 height 26
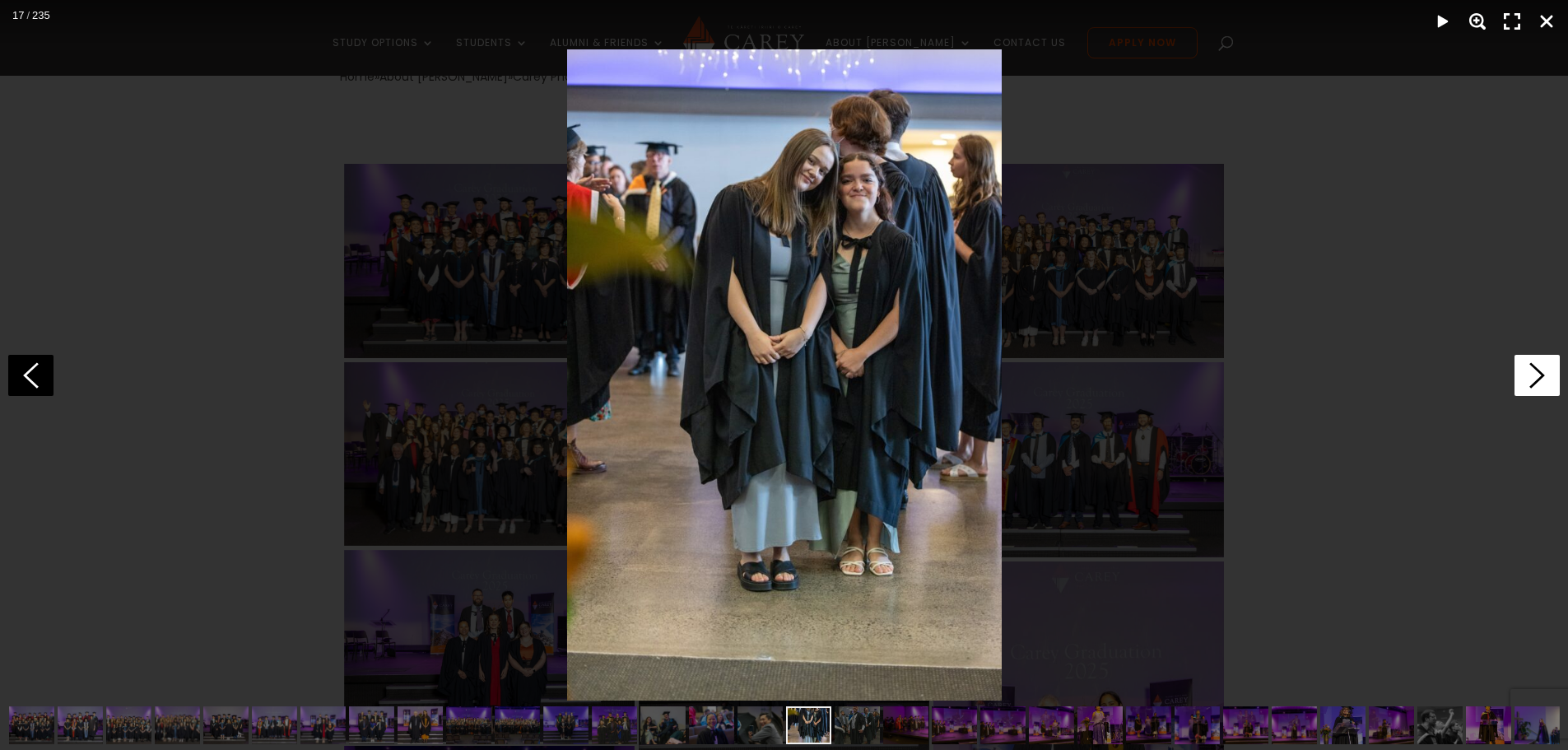
click at [1540, 377] on polygon at bounding box center [1537, 375] width 16 height 26
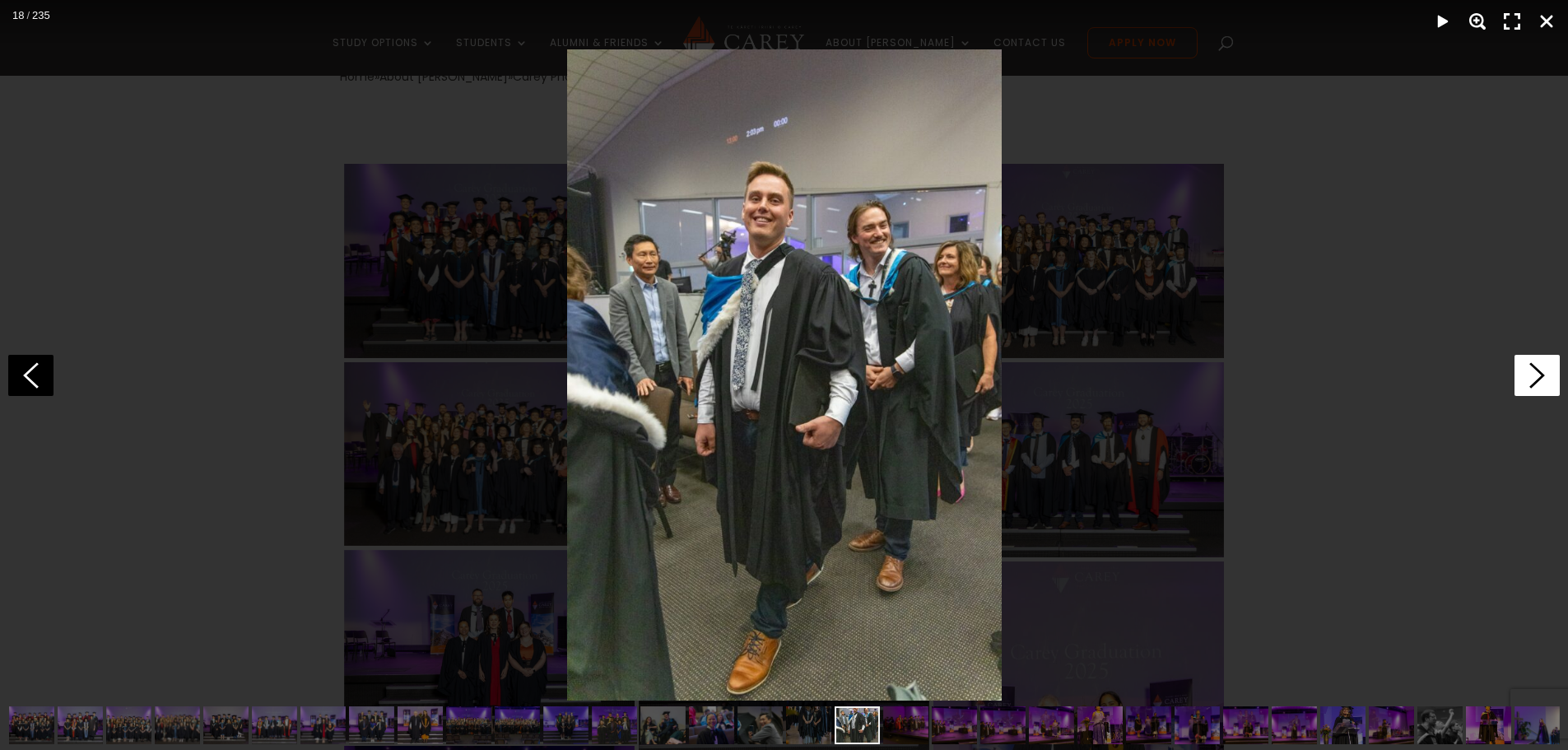
click at [1540, 377] on polygon at bounding box center [1537, 375] width 16 height 26
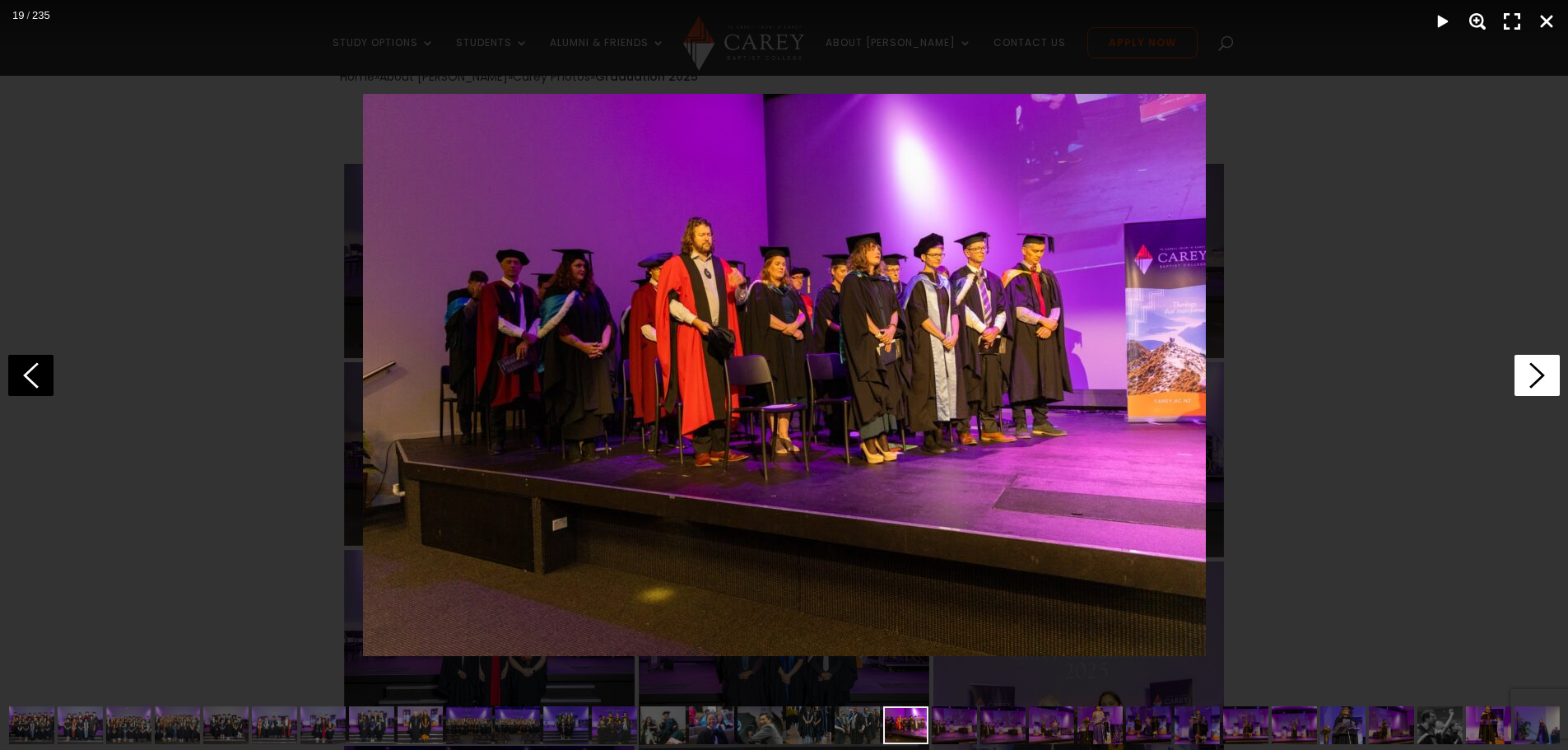
click at [1540, 377] on polygon at bounding box center [1537, 375] width 16 height 26
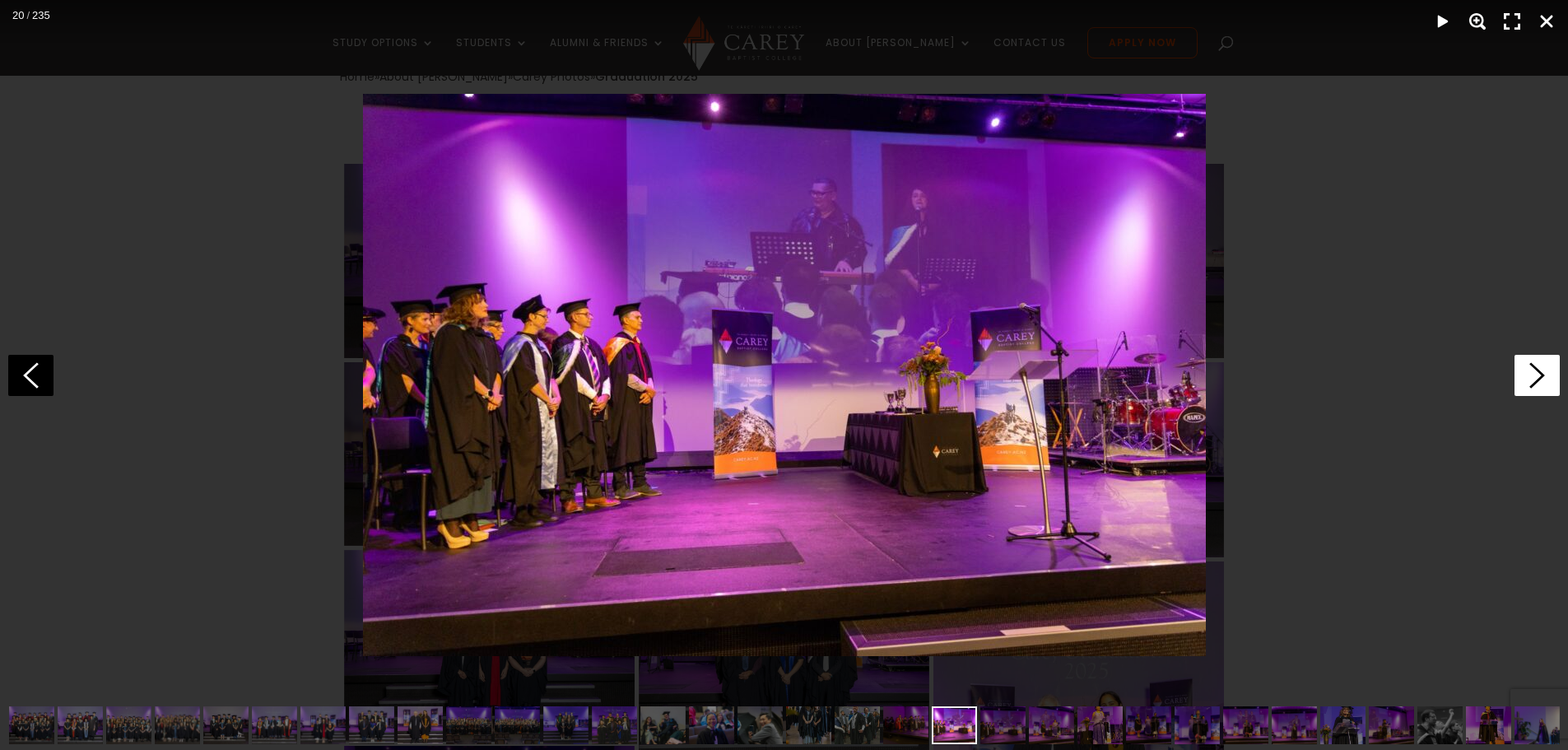
click at [1540, 377] on polygon at bounding box center [1537, 375] width 16 height 26
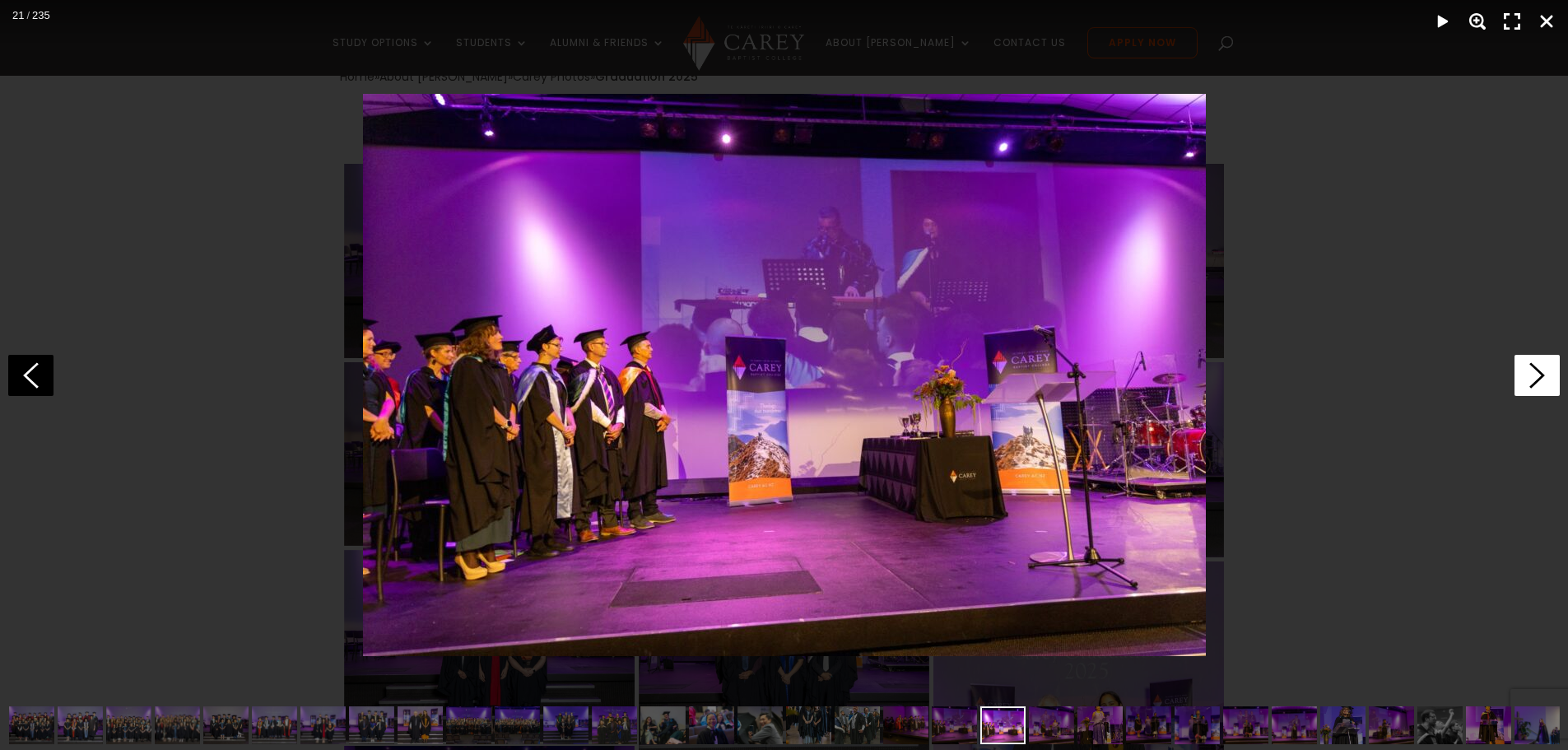
click at [1540, 377] on polygon at bounding box center [1537, 375] width 16 height 26
